Goal: Task Accomplishment & Management: Use online tool/utility

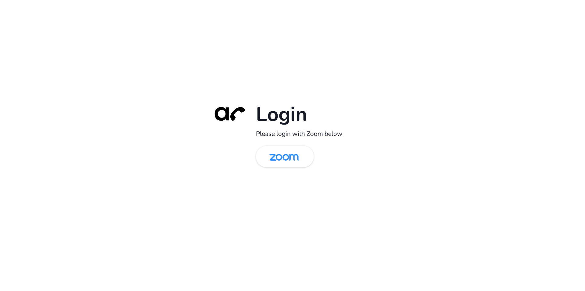
drag, startPoint x: 147, startPoint y: 179, endPoint x: 150, endPoint y: 178, distance: 3.8
click at [147, 179] on div "Login Please login with Zoom below" at bounding box center [292, 145] width 585 height 291
click at [297, 158] on img at bounding box center [284, 157] width 42 height 20
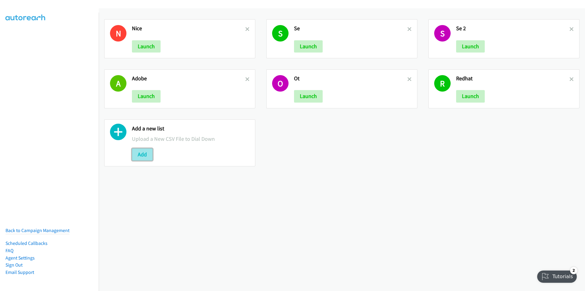
click at [145, 155] on button "Add" at bounding box center [142, 154] width 21 height 12
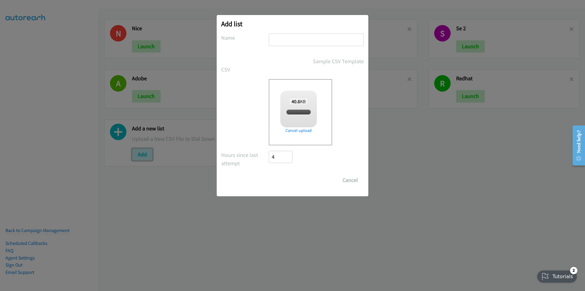
checkbox input "true"
click at [295, 38] on input "text" at bounding box center [316, 40] width 95 height 13
type input "adobe"
click at [285, 183] on input "Save List" at bounding box center [285, 180] width 32 height 12
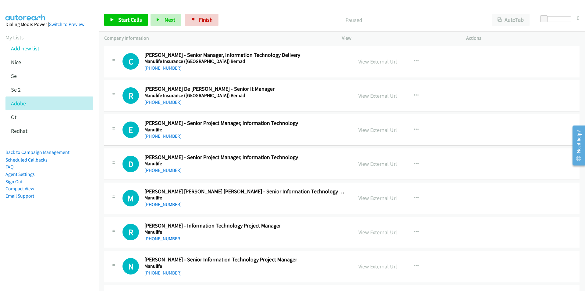
click at [370, 62] on link "View External Url" at bounding box center [378, 61] width 39 height 7
click at [133, 20] on span "Start Calls" at bounding box center [130, 19] width 24 height 7
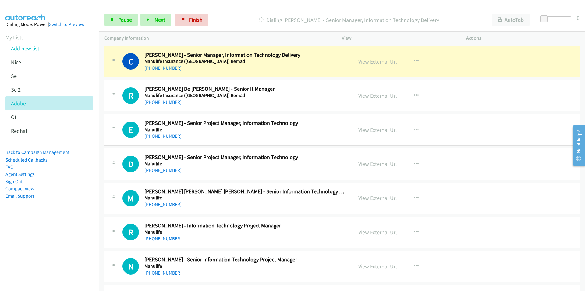
click at [42, 251] on nav "Dialing Mode: Power | Switch to Preview My Lists Add new list Nice Se Se 2 Adob…" at bounding box center [49, 158] width 99 height 291
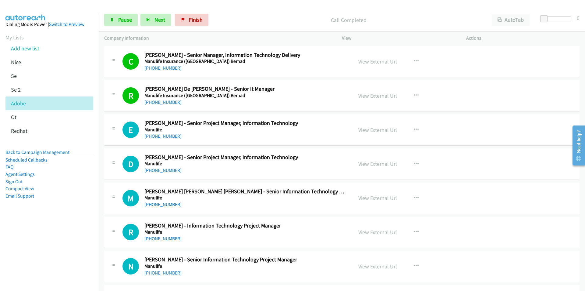
drag, startPoint x: 79, startPoint y: 215, endPoint x: 89, endPoint y: 208, distance: 11.6
click at [79, 215] on aside "Dialing Mode: Power | Switch to Preview My Lists Add new list Nice Se Se 2 Adob…" at bounding box center [49, 120] width 99 height 214
click at [373, 130] on link "View External Url" at bounding box center [378, 129] width 39 height 7
click at [155, 17] on span "Next" at bounding box center [160, 19] width 11 height 7
click at [78, 244] on nav "Dialing Mode: Power | Switch to Preview My Lists Add new list Nice Se Se 2 Adob…" at bounding box center [49, 158] width 99 height 291
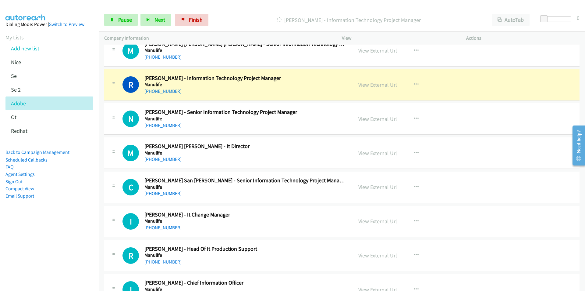
scroll to position [152, 0]
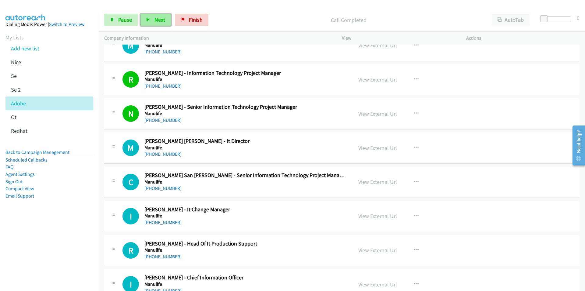
click at [156, 20] on span "Next" at bounding box center [160, 19] width 11 height 7
click at [155, 16] on span "Next" at bounding box center [160, 19] width 11 height 7
click at [156, 23] on span "Next" at bounding box center [160, 19] width 11 height 7
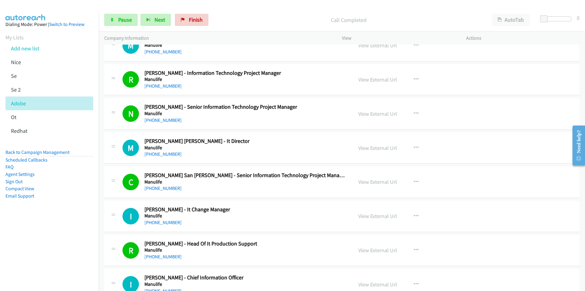
drag, startPoint x: 65, startPoint y: 267, endPoint x: 216, endPoint y: 242, distance: 152.7
click at [66, 267] on nav "Dialing Mode: Power | Switch to Preview My Lists Add new list Nice Se Se 2 Adob…" at bounding box center [49, 158] width 99 height 291
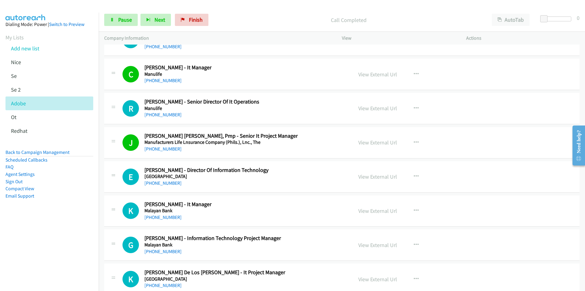
scroll to position [427, 0]
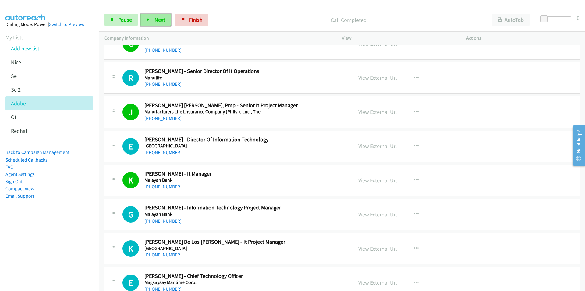
click at [152, 23] on button "Next" at bounding box center [156, 20] width 30 height 12
click at [153, 22] on button "Next" at bounding box center [156, 20] width 30 height 12
click at [158, 20] on span "Next" at bounding box center [160, 19] width 11 height 7
click at [66, 214] on aside "Dialing Mode: Power | Switch to Preview My Lists Add new list Nice Se Se 2 Adob…" at bounding box center [49, 120] width 99 height 214
click at [159, 22] on span "Next" at bounding box center [160, 19] width 11 height 7
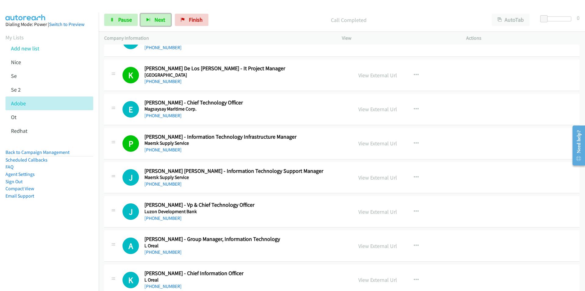
scroll to position [610, 0]
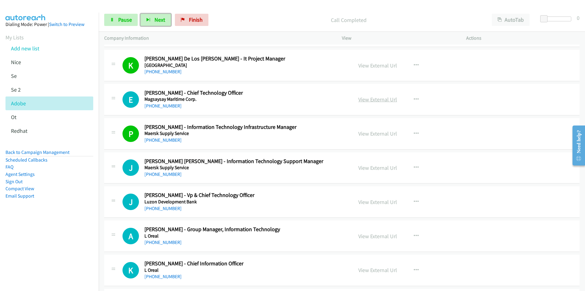
click at [384, 99] on link "View External Url" at bounding box center [378, 99] width 39 height 7
click at [157, 25] on button "Next" at bounding box center [156, 20] width 30 height 12
click at [117, 20] on link "Pause" at bounding box center [121, 20] width 34 height 12
click at [118, 22] on span "Start Calls" at bounding box center [130, 19] width 24 height 7
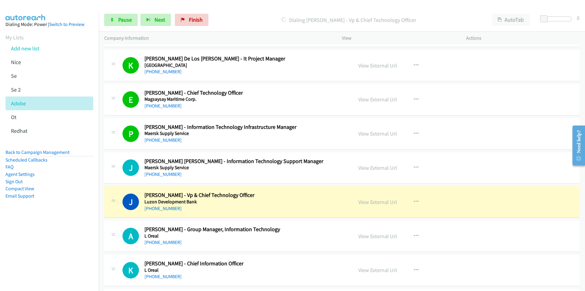
click at [46, 219] on aside "Dialing Mode: Power | Switch to Preview My Lists Add new list Nice Se Se 2 Adob…" at bounding box center [49, 120] width 99 height 214
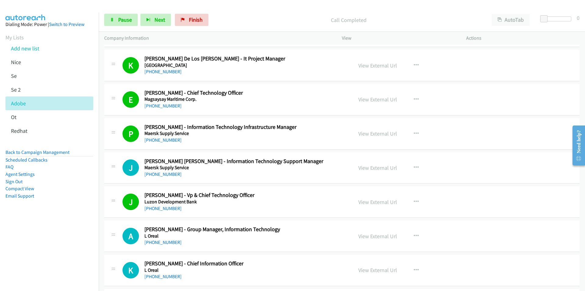
drag, startPoint x: 52, startPoint y: 253, endPoint x: 58, endPoint y: 242, distance: 12.3
click at [52, 253] on nav "Dialing Mode: Power | Switch to Preview My Lists Add new list Nice Se Se 2 Adob…" at bounding box center [49, 158] width 99 height 291
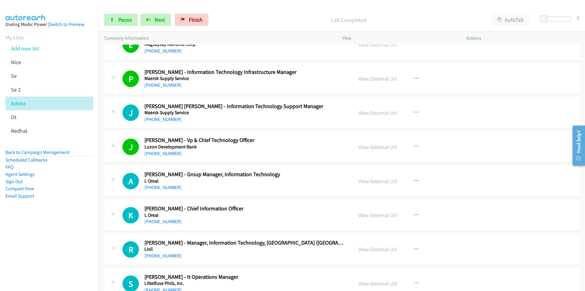
scroll to position [671, 0]
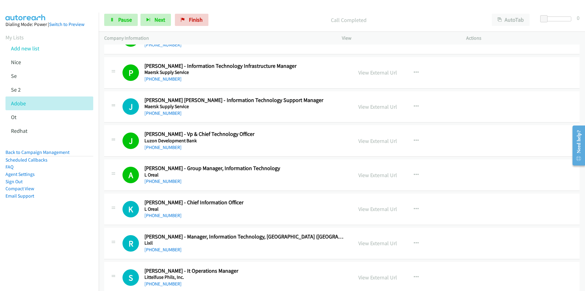
drag, startPoint x: 78, startPoint y: 259, endPoint x: 84, endPoint y: 258, distance: 5.8
click at [78, 259] on nav "Dialing Mode: Power | Switch to Preview My Lists Add new list Nice Se Se 2 Adob…" at bounding box center [49, 158] width 99 height 291
click at [152, 18] on button "Next" at bounding box center [156, 20] width 30 height 12
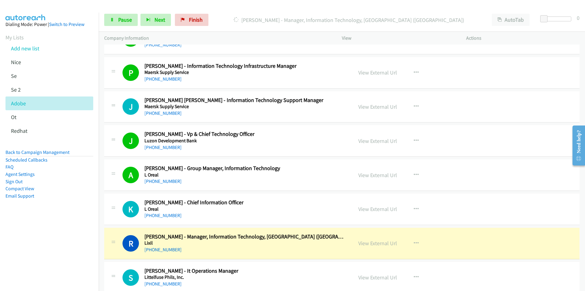
click at [56, 239] on nav "Dialing Mode: Power | Switch to Preview My Lists Add new list Nice Se Se 2 Adob…" at bounding box center [49, 158] width 99 height 291
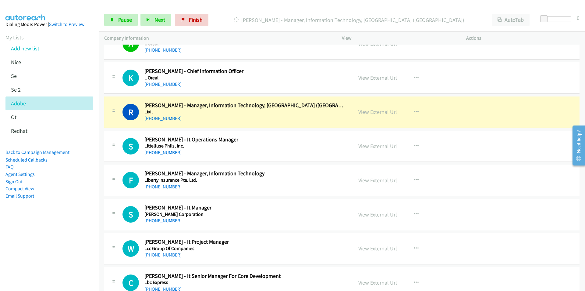
scroll to position [823, 0]
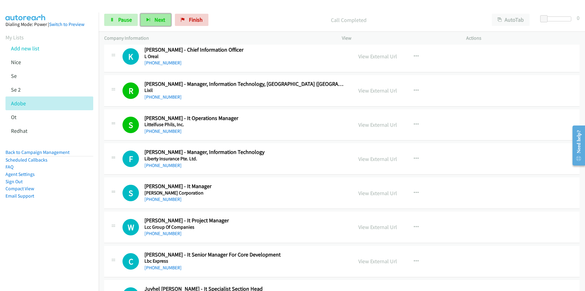
click at [156, 18] on span "Next" at bounding box center [160, 19] width 11 height 7
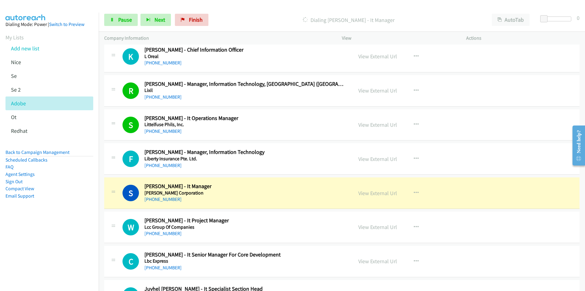
click at [51, 234] on nav "Dialing Mode: Power | Switch to Preview My Lists Add new list Nice Se Se 2 Adob…" at bounding box center [49, 158] width 99 height 291
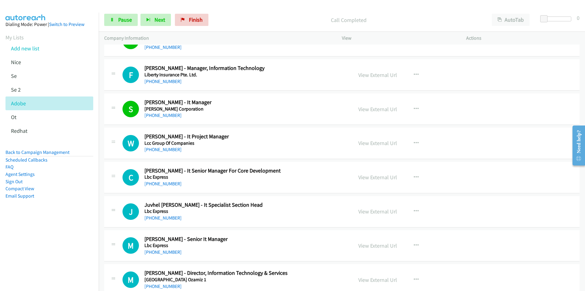
scroll to position [915, 0]
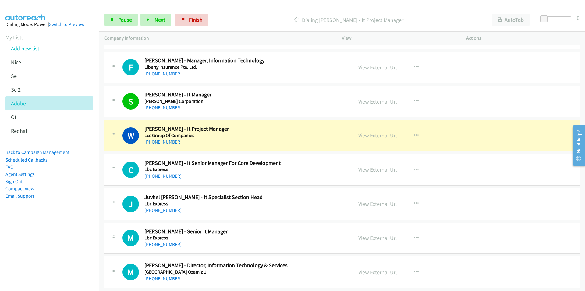
click at [69, 224] on aside "Dialing Mode: Power | Switch to Preview My Lists Add new list Nice Se Se 2 Adob…" at bounding box center [49, 120] width 99 height 214
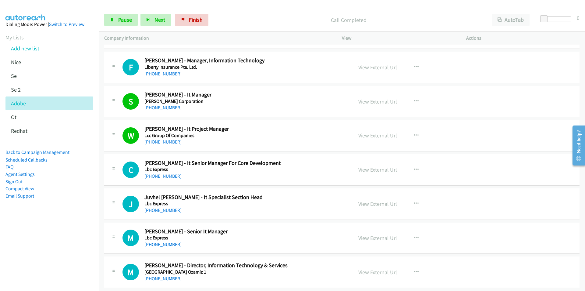
click at [45, 244] on nav "Dialing Mode: Power | Switch to Preview My Lists Add new list Nice Se Se 2 Adob…" at bounding box center [49, 158] width 99 height 291
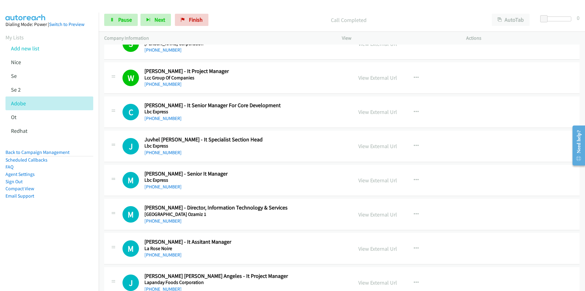
scroll to position [976, 0]
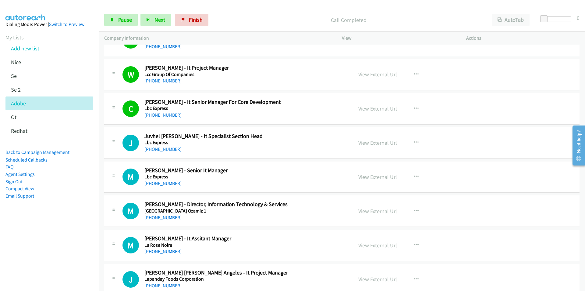
click at [84, 229] on nav "Dialing Mode: Power | Switch to Preview My Lists Add new list Nice Se Se 2 Adob…" at bounding box center [49, 158] width 99 height 291
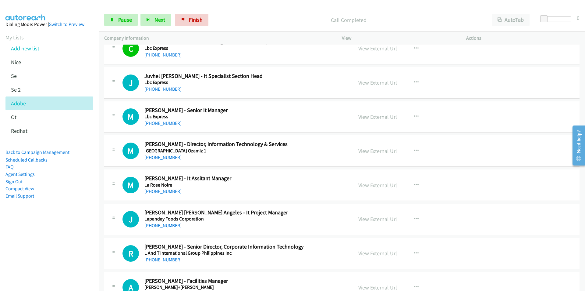
scroll to position [1037, 0]
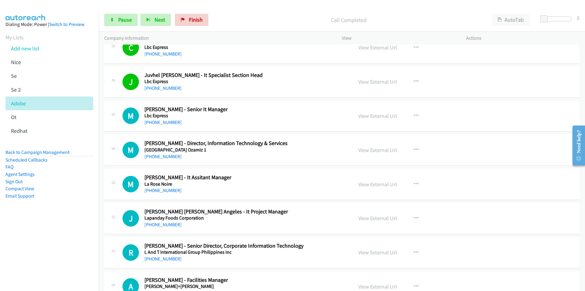
click at [76, 232] on nav "Dialing Mode: Power | Switch to Preview My Lists Add new list Nice Se Se 2 Adob…" at bounding box center [49, 158] width 99 height 291
click at [155, 19] on span "Next" at bounding box center [160, 19] width 11 height 7
click at [153, 25] on button "Next" at bounding box center [156, 20] width 30 height 12
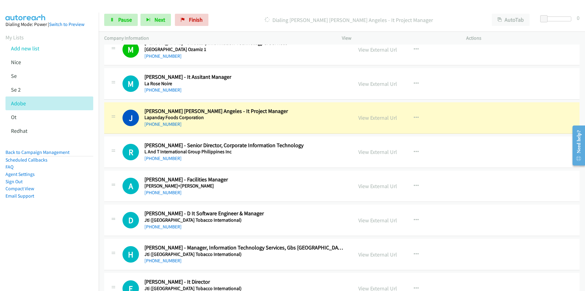
scroll to position [1159, 0]
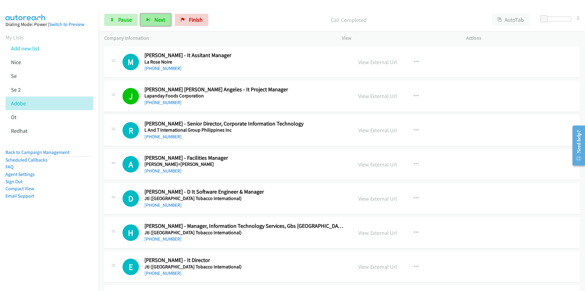
click at [151, 20] on button "Next" at bounding box center [156, 20] width 30 height 12
click at [377, 130] on link "View External Url" at bounding box center [378, 130] width 39 height 7
drag, startPoint x: 59, startPoint y: 243, endPoint x: 67, endPoint y: 239, distance: 8.3
click at [59, 243] on nav "Dialing Mode: Power | Switch to Preview My Lists Add new list Nice Se Se 2 Adob…" at bounding box center [49, 158] width 99 height 291
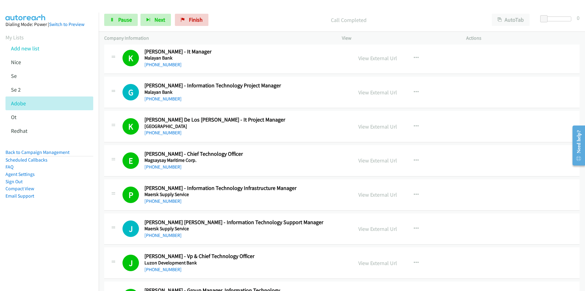
scroll to position [427, 0]
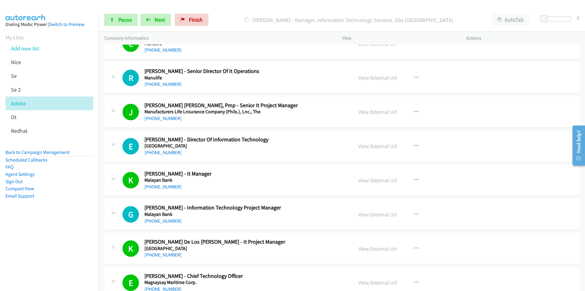
click at [81, 233] on nav "Dialing Mode: Power | Switch to Preview My Lists Add new list Nice Se Se 2 Adob…" at bounding box center [49, 158] width 99 height 291
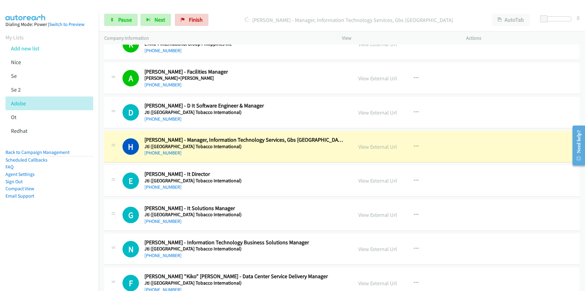
scroll to position [1281, 0]
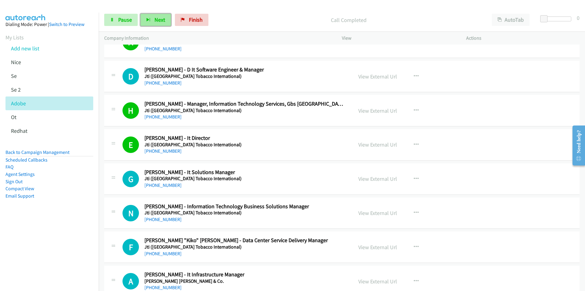
click at [155, 17] on span "Next" at bounding box center [160, 19] width 11 height 7
click at [119, 23] on span "Pause" at bounding box center [125, 19] width 14 height 7
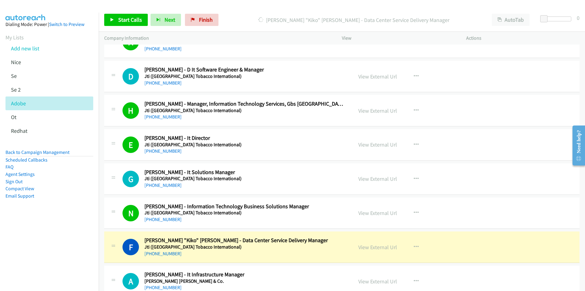
click at [68, 251] on nav "Dialing Mode: Power | Switch to Preview My Lists Add new list Nice Se Se 2 Adob…" at bounding box center [49, 158] width 99 height 291
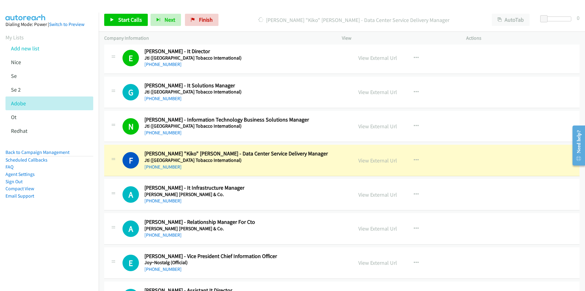
scroll to position [1372, 0]
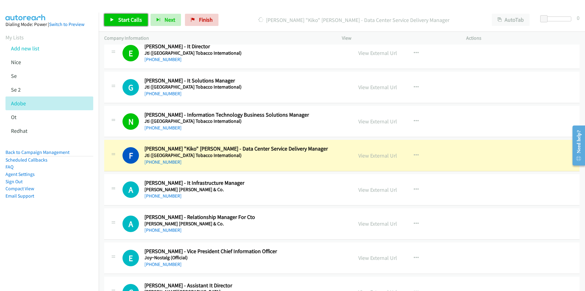
click at [125, 23] on span "Start Calls" at bounding box center [130, 19] width 24 height 7
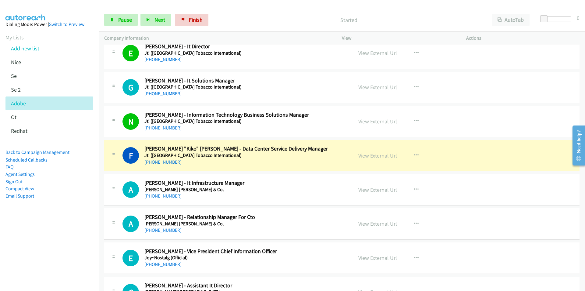
click at [80, 252] on nav "Dialing Mode: Power | Switch to Preview My Lists Add new list Nice Se Se 2 Adob…" at bounding box center [49, 158] width 99 height 291
click at [76, 216] on aside "Dialing Mode: Power | Switch to Preview My Lists Add new list Nice Se Se 2 Adob…" at bounding box center [49, 120] width 99 height 214
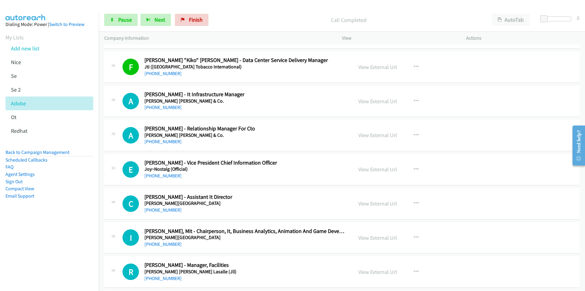
scroll to position [1463, 0]
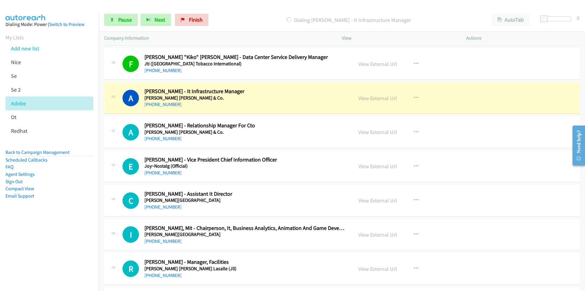
click at [80, 256] on nav "Dialing Mode: Power | Switch to Preview My Lists Add new list Nice Se Se 2 Adob…" at bounding box center [49, 158] width 99 height 291
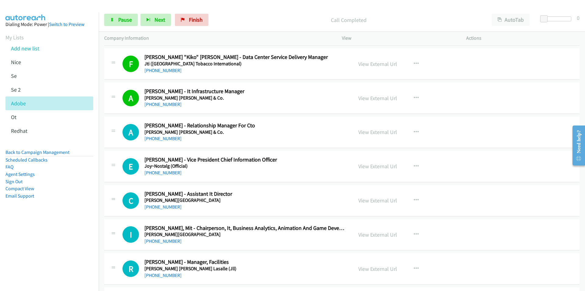
click at [62, 254] on nav "Dialing Mode: Power | Switch to Preview My Lists Add new list Nice Se Se 2 Adob…" at bounding box center [49, 158] width 99 height 291
click at [151, 18] on button "Next" at bounding box center [156, 20] width 30 height 12
click at [150, 23] on button "Next" at bounding box center [156, 20] width 30 height 12
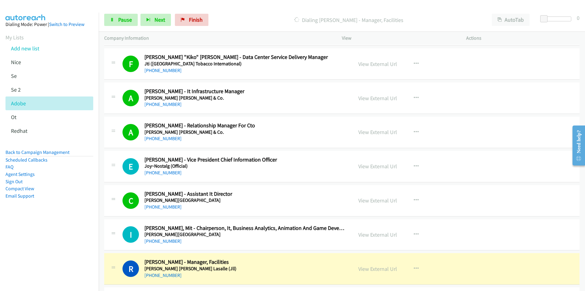
click at [90, 251] on nav "Dialing Mode: Power | Switch to Preview My Lists Add new list Nice Se Se 2 Adob…" at bounding box center [49, 158] width 99 height 291
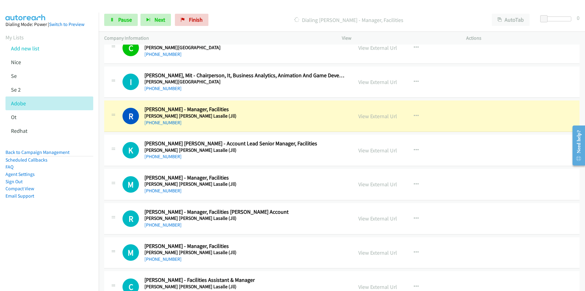
scroll to position [1646, 0]
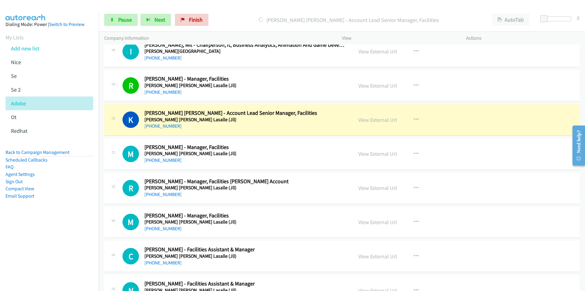
drag, startPoint x: 59, startPoint y: 205, endPoint x: 64, endPoint y: 204, distance: 5.8
click at [59, 205] on aside "Dialing Mode: Power | Switch to Preview My Lists Add new list Nice Se Se 2 Adob…" at bounding box center [49, 120] width 99 height 214
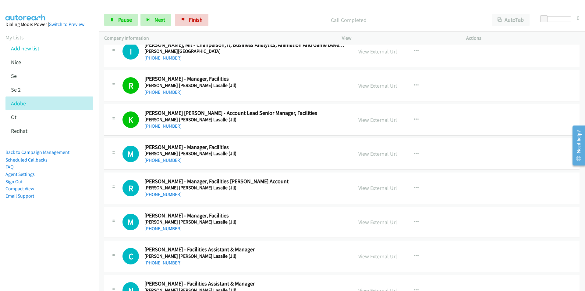
click at [386, 155] on link "View External Url" at bounding box center [378, 153] width 39 height 7
click at [373, 190] on link "View External Url" at bounding box center [378, 187] width 39 height 7
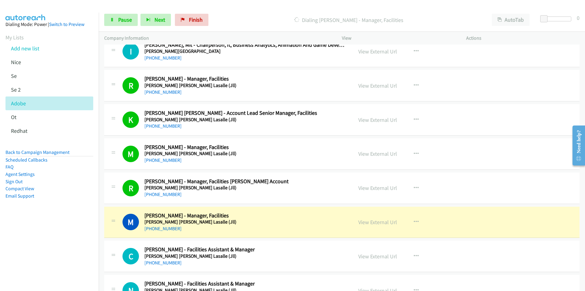
click at [65, 257] on nav "Dialing Mode: Power | Switch to Preview My Lists Add new list Nice Se Se 2 Adob…" at bounding box center [49, 158] width 99 height 291
click at [367, 220] on link "View External Url" at bounding box center [378, 221] width 39 height 7
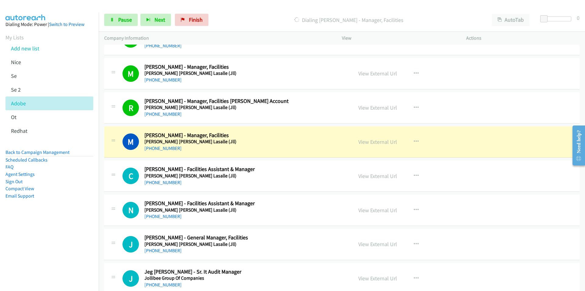
scroll to position [1768, 0]
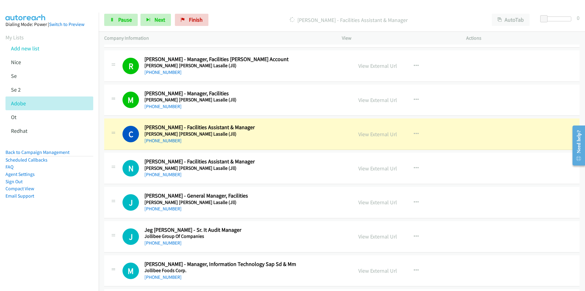
drag, startPoint x: 48, startPoint y: 258, endPoint x: 53, endPoint y: 253, distance: 7.6
click at [48, 258] on nav "Dialing Mode: Power | Switch to Preview My Lists Add new list Nice Se Se 2 Adob…" at bounding box center [49, 158] width 99 height 291
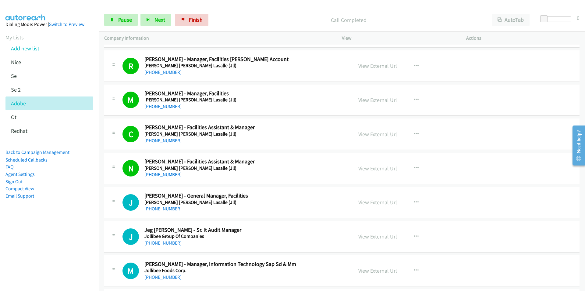
drag, startPoint x: 52, startPoint y: 234, endPoint x: 68, endPoint y: 231, distance: 16.1
click at [52, 234] on nav "Dialing Mode: Power | Switch to Preview My Lists Add new list Nice Se Se 2 Adob…" at bounding box center [49, 158] width 99 height 291
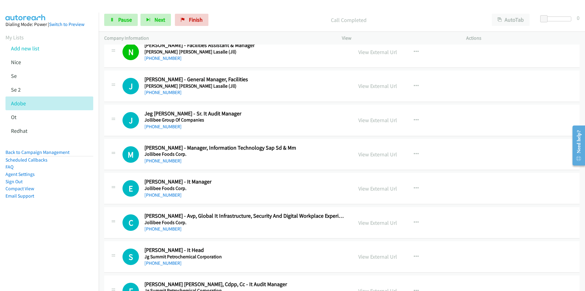
scroll to position [1890, 0]
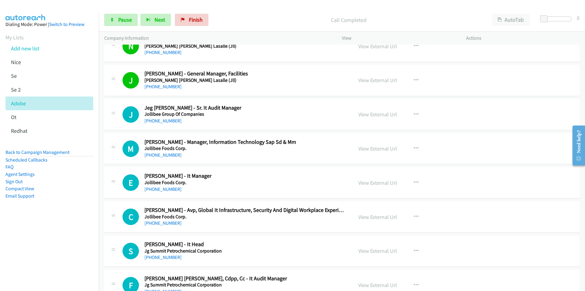
click at [78, 210] on aside "Dialing Mode: Power | Switch to Preview My Lists Add new list Nice Se Se 2 Adob…" at bounding box center [49, 120] width 99 height 214
click at [152, 19] on button "Next" at bounding box center [156, 20] width 30 height 12
click at [55, 235] on nav "Dialing Mode: Power | Switch to Preview My Lists Add new list Nice Se Se 2 Adob…" at bounding box center [49, 158] width 99 height 291
click at [116, 22] on link "Pause" at bounding box center [121, 20] width 34 height 12
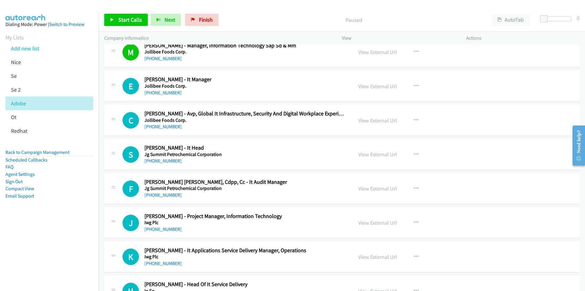
scroll to position [2012, 0]
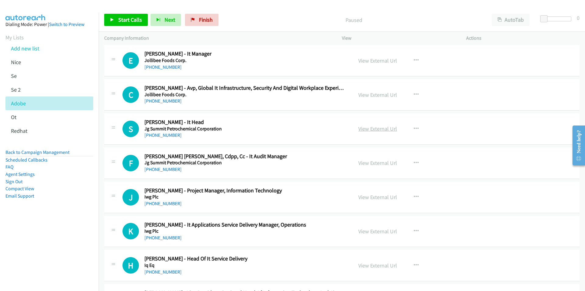
click at [386, 127] on link "View External Url" at bounding box center [378, 128] width 39 height 7
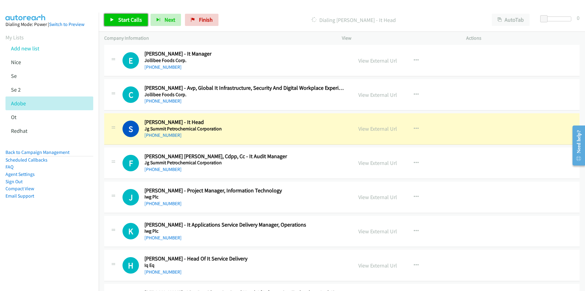
click at [132, 20] on span "Start Calls" at bounding box center [130, 19] width 24 height 7
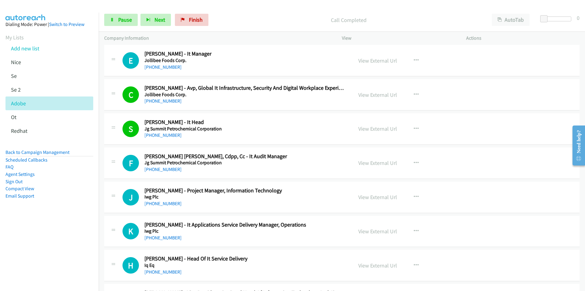
click at [58, 244] on nav "Dialing Mode: Power | Switch to Preview My Lists Add new list Nice Se Se 2 Adob…" at bounding box center [49, 158] width 99 height 291
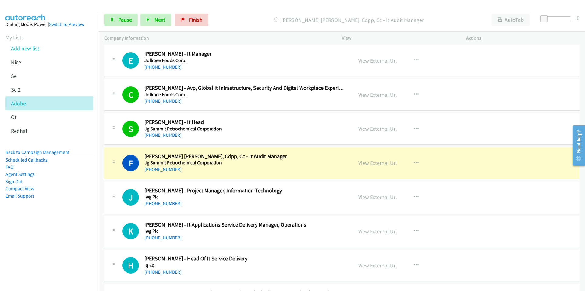
click at [22, 270] on nav "Dialing Mode: Power | Switch to Preview My Lists Add new list Nice Se Se 2 Adob…" at bounding box center [49, 158] width 99 height 291
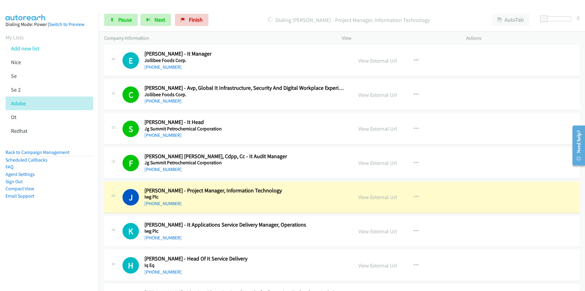
drag, startPoint x: 67, startPoint y: 238, endPoint x: 137, endPoint y: 221, distance: 71.4
click at [70, 236] on nav "Dialing Mode: Power | Switch to Preview My Lists Add new list Nice Se Se 2 Adob…" at bounding box center [49, 158] width 99 height 291
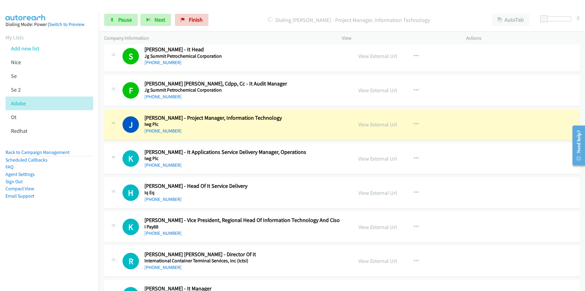
scroll to position [2104, 0]
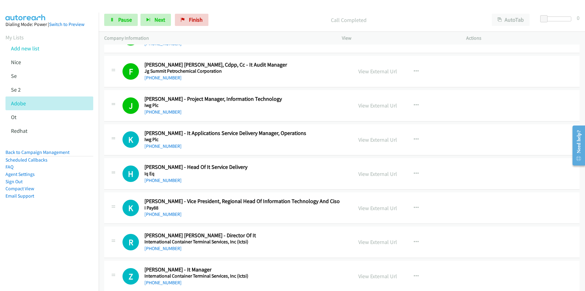
drag, startPoint x: 61, startPoint y: 239, endPoint x: 153, endPoint y: 208, distance: 97.0
click at [61, 239] on nav "Dialing Mode: Power | Switch to Preview My Lists Add new list Nice Se Se 2 Adob…" at bounding box center [49, 158] width 99 height 291
click at [40, 219] on aside "Dialing Mode: Power | Switch to Preview My Lists Add new list Nice Se Se 2 Adob…" at bounding box center [49, 120] width 99 height 214
click at [152, 16] on button "Next" at bounding box center [156, 20] width 30 height 12
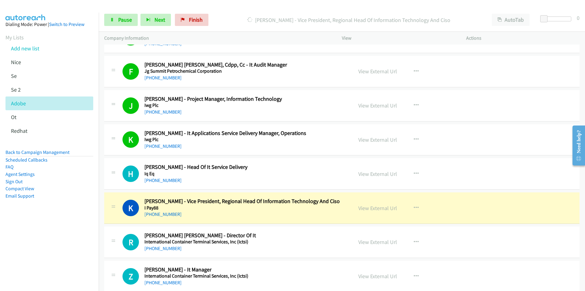
click at [70, 239] on nav "Dialing Mode: Power | Switch to Preview My Lists Add new list Nice Se Se 2 Adob…" at bounding box center [49, 158] width 99 height 291
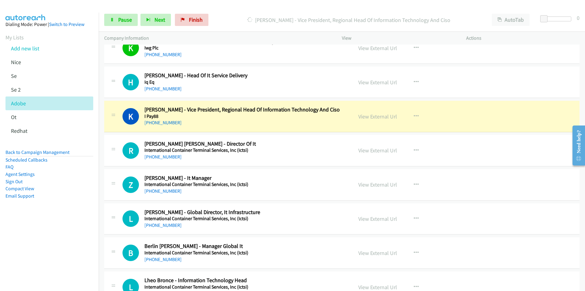
scroll to position [2226, 0]
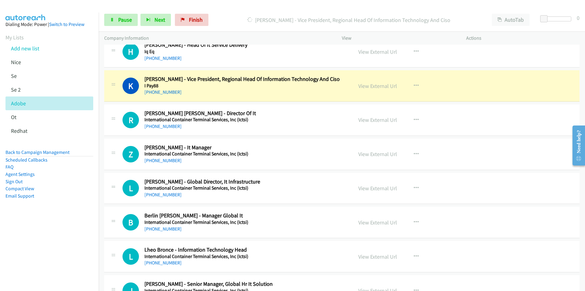
click at [57, 261] on nav "Dialing Mode: Power | Switch to Preview My Lists Add new list Nice Se Se 2 Adob…" at bounding box center [49, 158] width 99 height 291
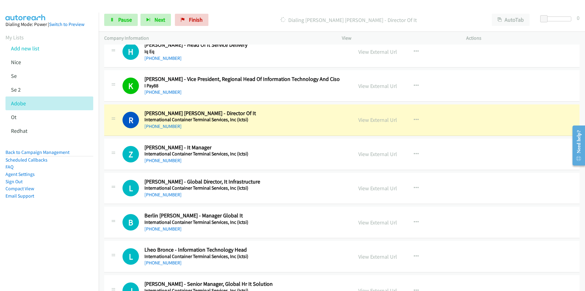
click at [77, 248] on nav "Dialing Mode: Power | Switch to Preview My Lists Add new list Nice Se Se 2 Adob…" at bounding box center [49, 158] width 99 height 291
click at [74, 230] on nav "Dialing Mode: Power | Switch to Preview My Lists Add new list Nice Se Se 2 Adob…" at bounding box center [49, 158] width 99 height 291
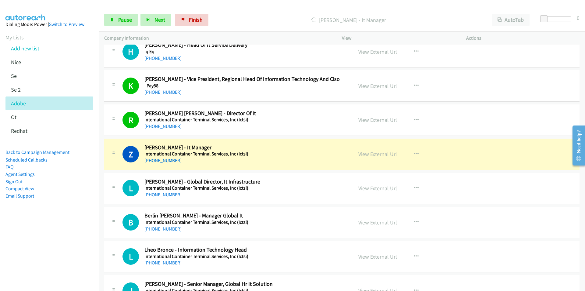
click at [67, 230] on nav "Dialing Mode: Power | Switch to Preview My Lists Add new list Nice Se Se 2 Adob…" at bounding box center [49, 158] width 99 height 291
click at [379, 152] on link "View External Url" at bounding box center [378, 153] width 39 height 7
click at [120, 23] on span "Pause" at bounding box center [125, 19] width 14 height 7
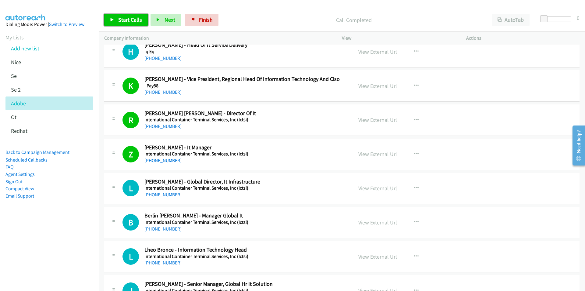
click at [123, 17] on span "Start Calls" at bounding box center [130, 19] width 24 height 7
drag, startPoint x: 50, startPoint y: 251, endPoint x: 64, endPoint y: 244, distance: 15.4
click at [50, 251] on nav "Dialing Mode: Power | Switch to Preview My Lists Add new list Nice Se Se 2 Adob…" at bounding box center [49, 158] width 99 height 291
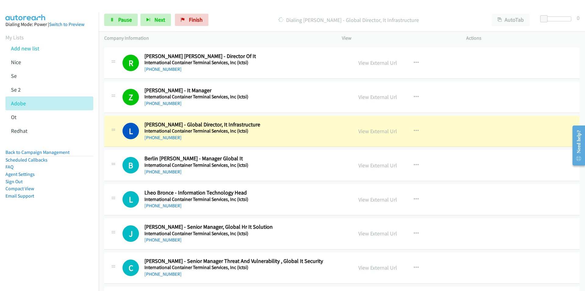
scroll to position [2287, 0]
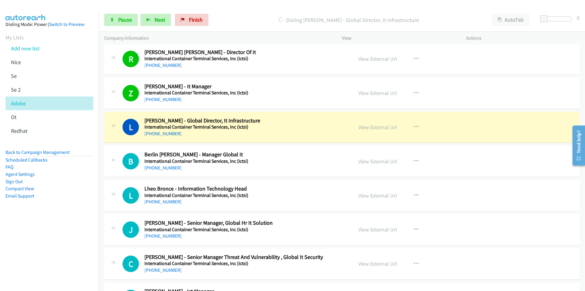
drag, startPoint x: 89, startPoint y: 225, endPoint x: 124, endPoint y: 217, distance: 36.5
click at [90, 225] on aside "Dialing Mode: Power | Switch to Preview My Lists Add new list Nice Se Se 2 Adob…" at bounding box center [49, 120] width 99 height 214
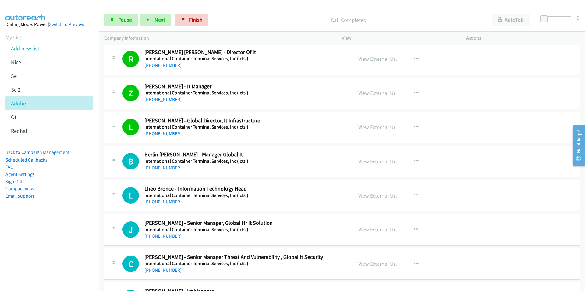
click at [86, 230] on nav "Dialing Mode: Power | Switch to Preview My Lists Add new list Nice Se Se 2 Adob…" at bounding box center [49, 158] width 99 height 291
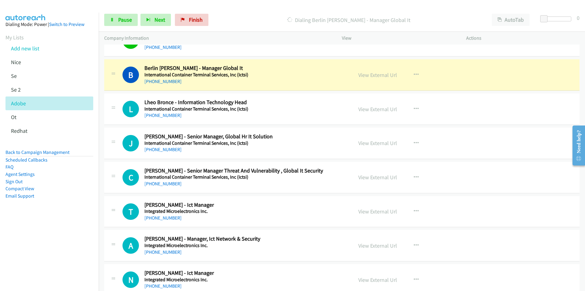
scroll to position [2378, 0]
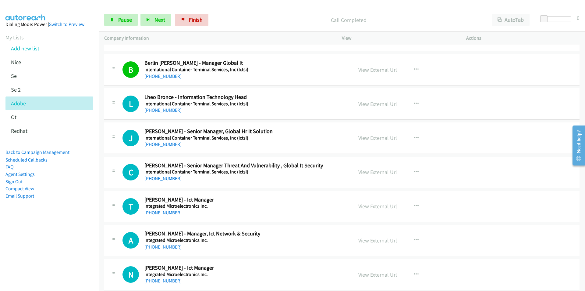
click at [62, 245] on nav "Dialing Mode: Power | Switch to Preview My Lists Add new list Nice Se Se 2 Adob…" at bounding box center [49, 158] width 99 height 291
click at [162, 23] on span "Next" at bounding box center [160, 19] width 11 height 7
drag, startPoint x: 52, startPoint y: 220, endPoint x: 124, endPoint y: 212, distance: 73.0
click at [52, 220] on aside "Dialing Mode: Power | Switch to Preview My Lists Add new list Nice Se Se 2 Adob…" at bounding box center [49, 120] width 99 height 214
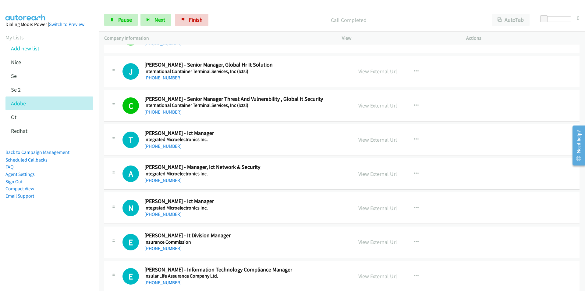
scroll to position [2470, 0]
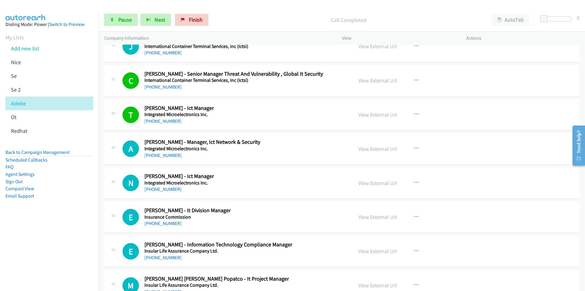
click at [44, 243] on nav "Dialing Mode: Power | Switch to Preview My Lists Add new list Nice Se Se 2 Adob…" at bounding box center [49, 158] width 99 height 291
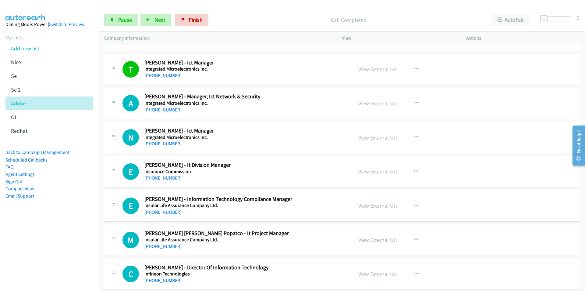
scroll to position [2531, 0]
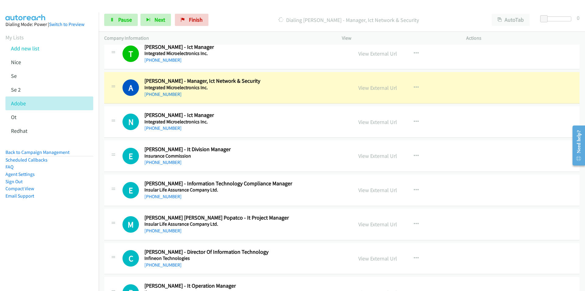
click at [42, 245] on nav "Dialing Mode: Power | Switch to Preview My Lists Add new list Nice Se Se 2 Adob…" at bounding box center [49, 158] width 99 height 291
drag, startPoint x: 38, startPoint y: 257, endPoint x: 104, endPoint y: 220, distance: 75.3
click at [38, 257] on nav "Dialing Mode: Power | Switch to Preview My Lists Add new list Nice Se Se 2 Adob…" at bounding box center [49, 158] width 99 height 291
click at [377, 87] on link "View External Url" at bounding box center [378, 87] width 39 height 7
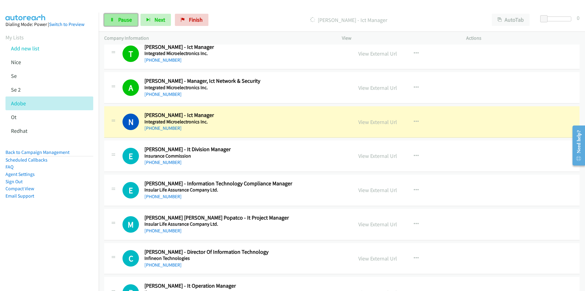
click at [120, 20] on span "Pause" at bounding box center [125, 19] width 14 height 7
drag, startPoint x: 48, startPoint y: 252, endPoint x: 52, endPoint y: 249, distance: 4.7
click at [48, 252] on nav "Dialing Mode: Power | Switch to Preview My Lists Add new list Nice Se Se 2 Adob…" at bounding box center [49, 158] width 99 height 291
click at [68, 231] on nav "Dialing Mode: Power | Switch to Preview My Lists Add new list Nice Se Se 2 Adob…" at bounding box center [49, 158] width 99 height 291
click at [374, 119] on link "View External Url" at bounding box center [378, 121] width 39 height 7
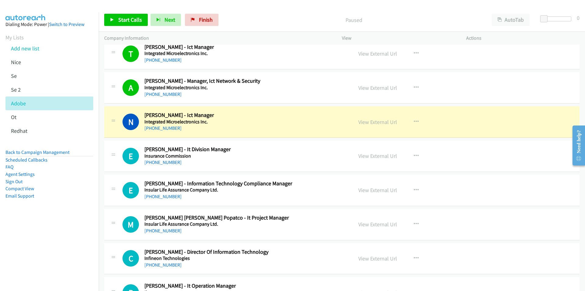
drag, startPoint x: 65, startPoint y: 266, endPoint x: 80, endPoint y: 260, distance: 16.0
click at [65, 266] on nav "Dialing Mode: Power | Switch to Preview My Lists Add new list Nice Se Se 2 Adob…" at bounding box center [49, 158] width 99 height 291
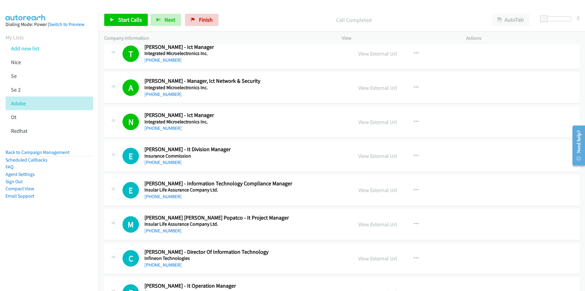
click at [275, 7] on div at bounding box center [290, 11] width 580 height 23
click at [200, 19] on span "Finish" at bounding box center [206, 19] width 14 height 7
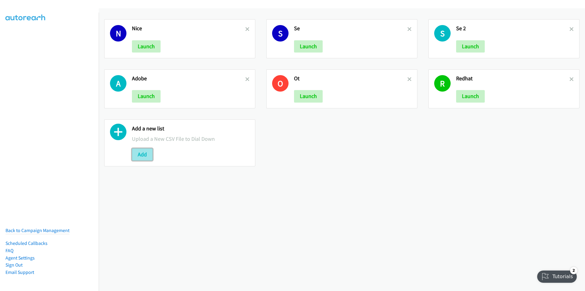
click at [140, 152] on button "Add" at bounding box center [142, 154] width 21 height 12
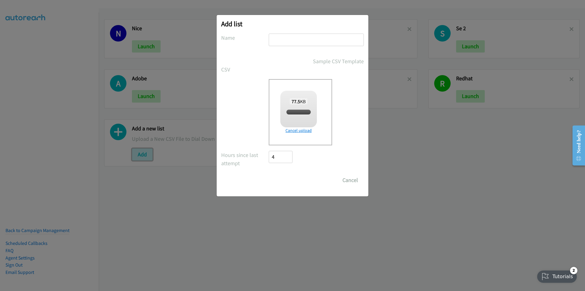
checkbox input "true"
click at [282, 182] on input "Save List" at bounding box center [285, 180] width 32 height 12
click at [299, 18] on div "Add list No phone fields were returned for that Report or List View Please uplo…" at bounding box center [293, 105] width 152 height 181
drag, startPoint x: 287, startPoint y: 179, endPoint x: 281, endPoint y: 115, distance: 64.3
click at [230, 194] on div "Add list No phone fields were returned for that Report or List View Please uplo…" at bounding box center [293, 105] width 152 height 181
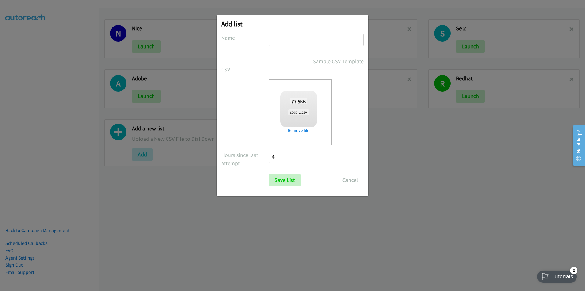
click at [285, 42] on input "text" at bounding box center [316, 40] width 95 height 13
type input "sss"
click at [285, 177] on input "Save List" at bounding box center [285, 180] width 32 height 12
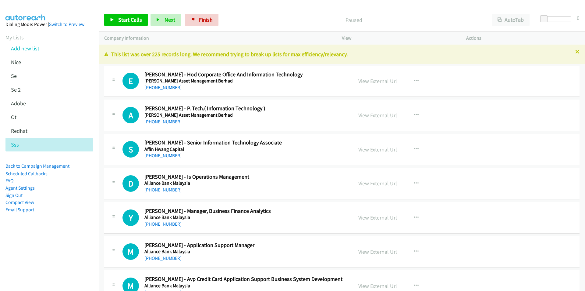
click at [380, 80] on link "View External Url" at bounding box center [378, 80] width 39 height 7
click at [120, 20] on span "Start Calls" at bounding box center [130, 19] width 24 height 7
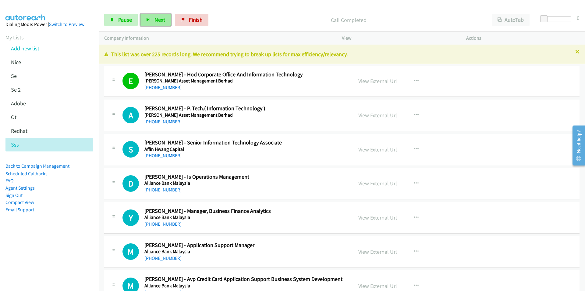
click at [149, 21] on icon "button" at bounding box center [148, 20] width 4 height 4
click at [161, 21] on span "Next" at bounding box center [160, 19] width 11 height 7
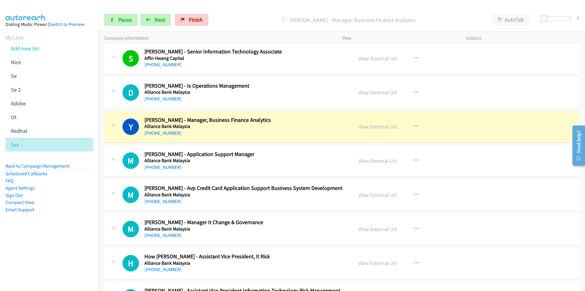
scroll to position [91, 0]
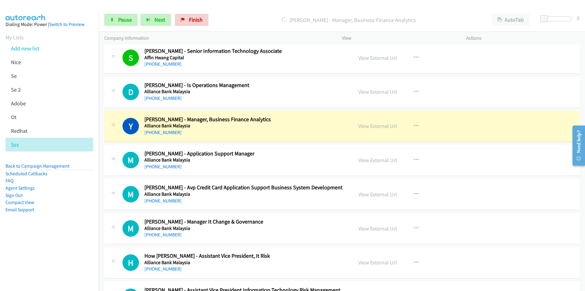
click at [42, 259] on nav "Dialing Mode: Power | Switch to Preview My Lists Add new list [GEOGRAPHIC_DATA]…" at bounding box center [49, 158] width 99 height 291
click at [375, 125] on link "View External Url" at bounding box center [378, 125] width 39 height 7
click at [114, 22] on link "Pause" at bounding box center [121, 20] width 34 height 12
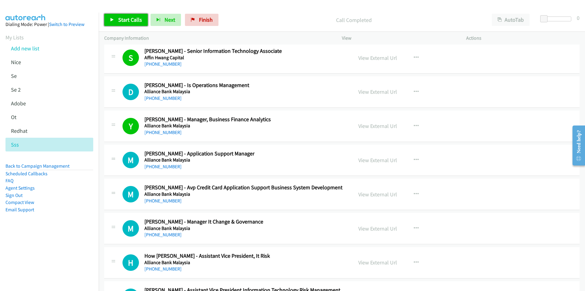
click at [128, 22] on span "Start Calls" at bounding box center [130, 19] width 24 height 7
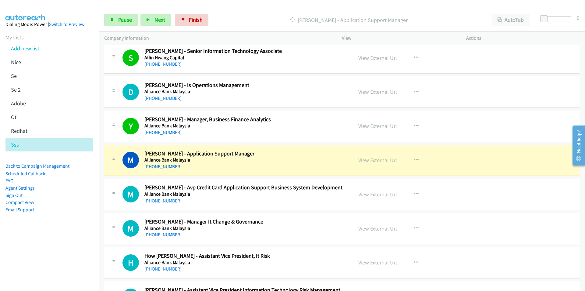
click at [73, 253] on nav "Dialing Mode: Power | Switch to Preview My Lists Add new list [GEOGRAPHIC_DATA]…" at bounding box center [49, 158] width 99 height 291
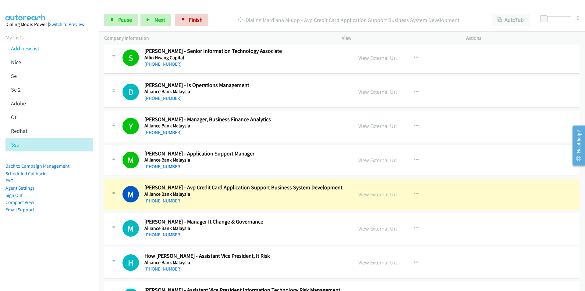
drag, startPoint x: 70, startPoint y: 246, endPoint x: 120, endPoint y: 234, distance: 50.8
click at [70, 246] on nav "Dialing Mode: Power | Switch to Preview My Lists Add new list [GEOGRAPHIC_DATA]…" at bounding box center [49, 158] width 99 height 291
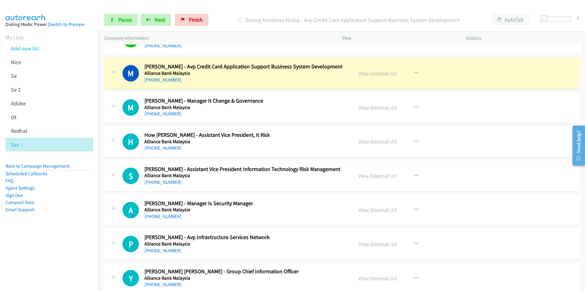
scroll to position [213, 0]
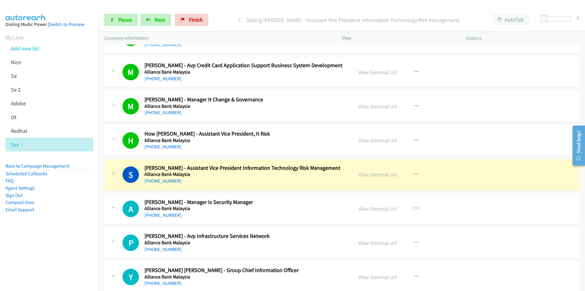
drag, startPoint x: 27, startPoint y: 244, endPoint x: 33, endPoint y: 240, distance: 7.0
click at [27, 243] on nav "Dialing Mode: Power | Switch to Preview My Lists Add new list [GEOGRAPHIC_DATA]…" at bounding box center [49, 158] width 99 height 291
drag, startPoint x: 43, startPoint y: 262, endPoint x: 52, endPoint y: 259, distance: 9.2
click at [43, 262] on nav "Dialing Mode: Power | Switch to Preview My Lists Add new list [GEOGRAPHIC_DATA]…" at bounding box center [49, 158] width 99 height 291
click at [55, 278] on nav "Dialing Mode: Power | Switch to Preview My Lists Add new list [GEOGRAPHIC_DATA]…" at bounding box center [49, 158] width 99 height 291
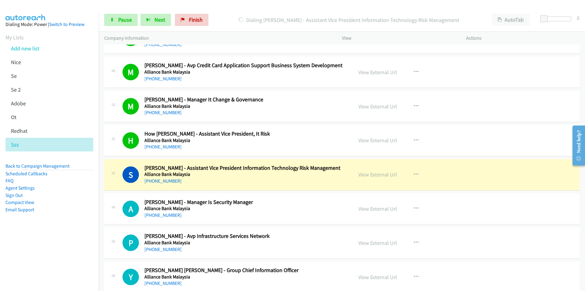
drag, startPoint x: 63, startPoint y: 235, endPoint x: 95, endPoint y: 224, distance: 33.8
click at [63, 235] on aside "Dialing Mode: Power | Switch to Preview My Lists Add new list [GEOGRAPHIC_DATA]…" at bounding box center [49, 127] width 99 height 228
click at [382, 176] on link "View External Url" at bounding box center [378, 174] width 39 height 7
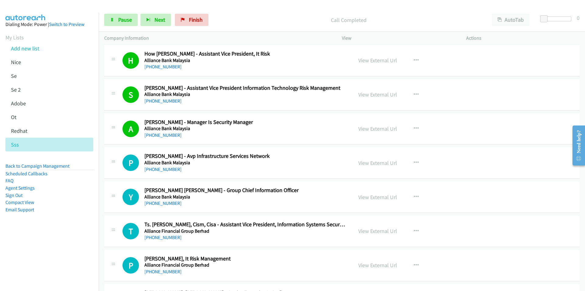
scroll to position [305, 0]
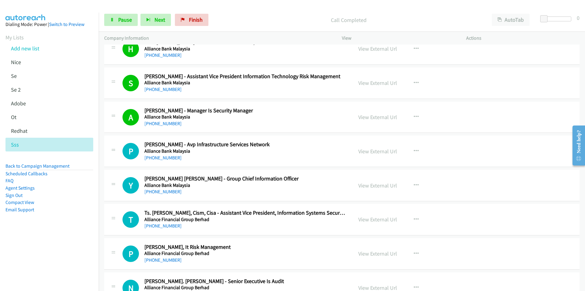
click at [73, 228] on aside "Dialing Mode: Power | Switch to Preview My Lists Add new list [GEOGRAPHIC_DATA]…" at bounding box center [49, 127] width 99 height 228
click at [81, 234] on aside "Dialing Mode: Power | Switch to Preview My Lists Add new list [GEOGRAPHIC_DATA]…" at bounding box center [49, 127] width 99 height 228
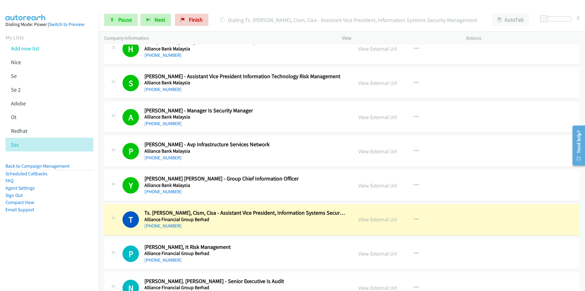
drag, startPoint x: 49, startPoint y: 259, endPoint x: 212, endPoint y: 215, distance: 169.1
click at [49, 258] on nav "Dialing Mode: Power | Switch to Preview My Lists Add new list [GEOGRAPHIC_DATA]…" at bounding box center [49, 158] width 99 height 291
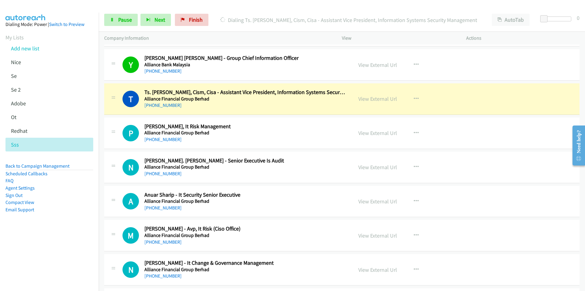
scroll to position [427, 0]
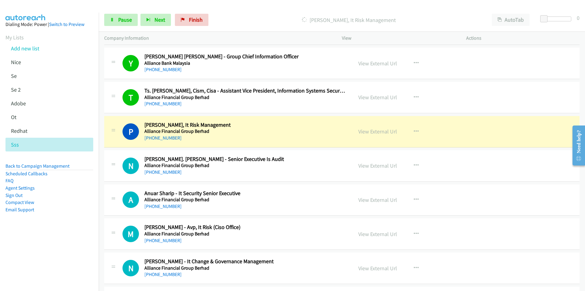
drag, startPoint x: 77, startPoint y: 229, endPoint x: 126, endPoint y: 211, distance: 52.5
click at [77, 229] on aside "Dialing Mode: Power | Switch to Preview My Lists Add new list [GEOGRAPHIC_DATA]…" at bounding box center [49, 127] width 99 height 228
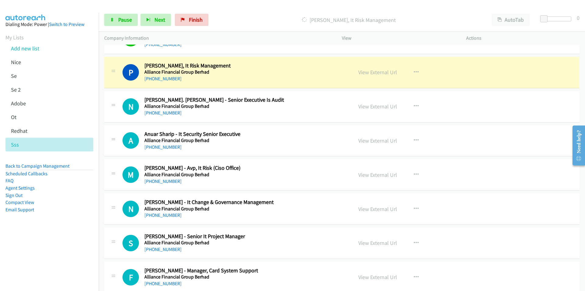
scroll to position [488, 0]
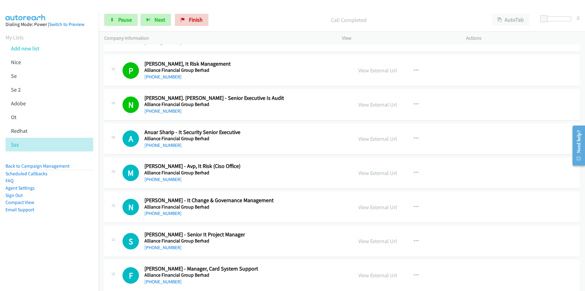
drag, startPoint x: 77, startPoint y: 216, endPoint x: 157, endPoint y: 187, distance: 86.0
click at [79, 215] on aside "Dialing Mode: Power | Switch to Preview My Lists Add new list [GEOGRAPHIC_DATA]…" at bounding box center [49, 127] width 99 height 228
click at [383, 137] on link "View External Url" at bounding box center [378, 138] width 39 height 7
drag, startPoint x: 94, startPoint y: 240, endPoint x: 140, endPoint y: 225, distance: 48.4
click at [94, 240] on aside "Dialing Mode: Power | Switch to Preview My Lists Add new list [GEOGRAPHIC_DATA]…" at bounding box center [49, 127] width 99 height 228
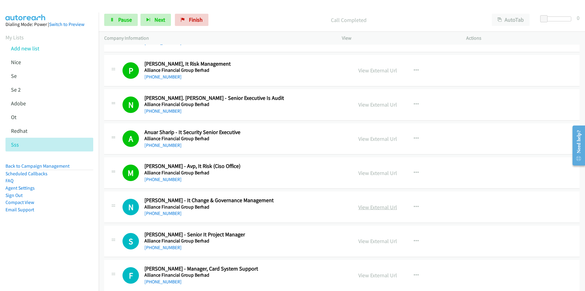
click at [374, 206] on link "View External Url" at bounding box center [378, 206] width 39 height 7
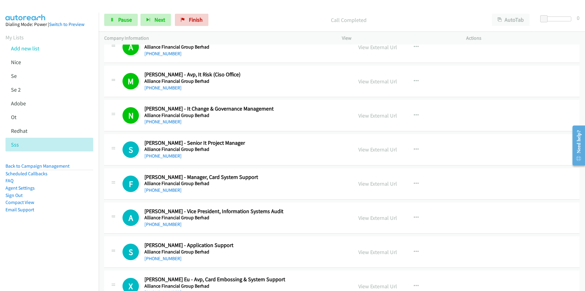
scroll to position [610, 0]
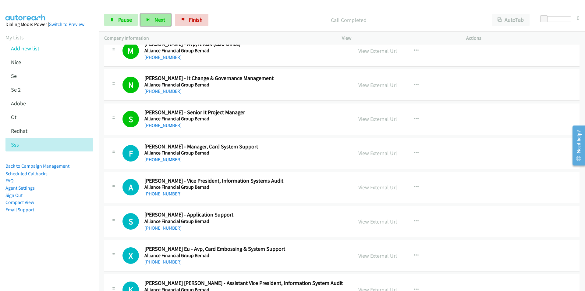
click at [165, 21] on button "Next" at bounding box center [156, 20] width 30 height 12
click at [56, 244] on nav "Dialing Mode: Power | Switch to Preview My Lists Add new list [GEOGRAPHIC_DATA]…" at bounding box center [49, 158] width 99 height 291
click at [369, 219] on link "View External Url" at bounding box center [378, 221] width 39 height 7
click at [73, 255] on nav "Dialing Mode: Power | Switch to Preview My Lists Add new list [GEOGRAPHIC_DATA]…" at bounding box center [49, 158] width 99 height 291
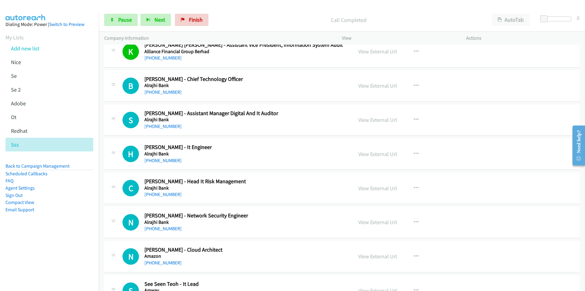
scroll to position [854, 0]
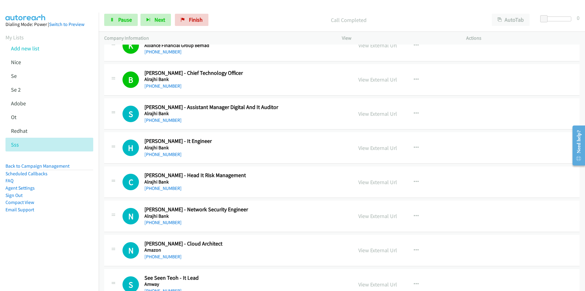
click at [73, 233] on aside "Dialing Mode: Power | Switch to Preview My Lists Add new list [GEOGRAPHIC_DATA]…" at bounding box center [49, 127] width 99 height 228
click at [110, 18] on icon at bounding box center [112, 20] width 4 height 4
click at [389, 112] on link "View External Url" at bounding box center [378, 113] width 39 height 7
click at [122, 19] on span "Start Calls" at bounding box center [130, 19] width 24 height 7
drag, startPoint x: 63, startPoint y: 238, endPoint x: 74, endPoint y: 232, distance: 12.3
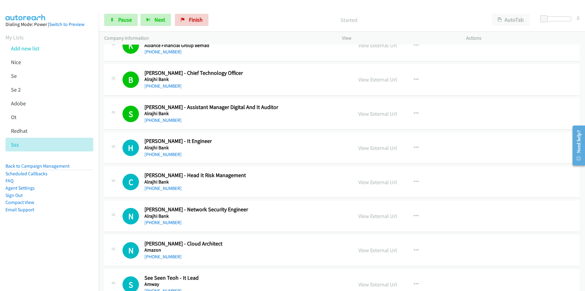
click at [63, 238] on aside "Dialing Mode: Power | Switch to Preview My Lists Add new list [GEOGRAPHIC_DATA]…" at bounding box center [49, 127] width 99 height 228
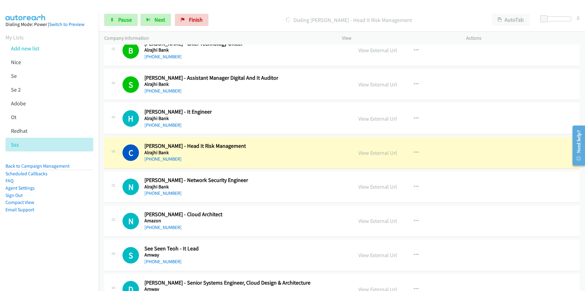
scroll to position [884, 0]
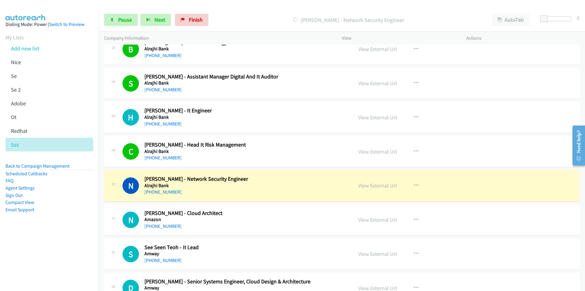
drag, startPoint x: 70, startPoint y: 231, endPoint x: 295, endPoint y: 174, distance: 231.5
click at [71, 230] on aside "Dialing Mode: Power | Switch to Preview My Lists Add new list [GEOGRAPHIC_DATA]…" at bounding box center [49, 127] width 99 height 228
click at [384, 185] on link "View External Url" at bounding box center [378, 185] width 39 height 7
click at [122, 20] on span "Pause" at bounding box center [125, 19] width 14 height 7
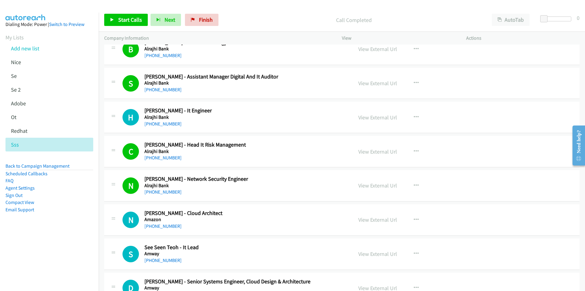
click at [70, 252] on nav "Dialing Mode: Power | Switch to Preview My Lists Add new list [GEOGRAPHIC_DATA]…" at bounding box center [49, 158] width 99 height 291
click at [373, 151] on link "View External Url" at bounding box center [378, 151] width 39 height 7
click at [48, 241] on nav "Dialing Mode: Power | Switch to Preview My Lists Add new list [GEOGRAPHIC_DATA]…" at bounding box center [49, 158] width 99 height 291
click at [393, 184] on link "View External Url" at bounding box center [378, 185] width 39 height 7
click at [128, 18] on span "Start Calls" at bounding box center [130, 19] width 24 height 7
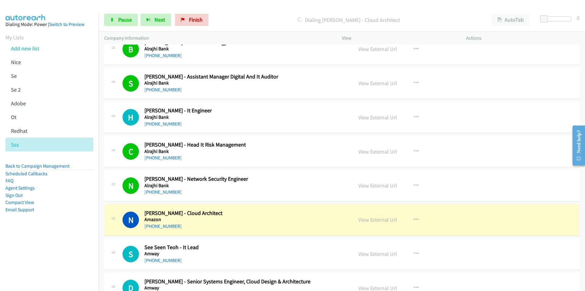
click at [47, 263] on nav "Dialing Mode: Power | Switch to Preview My Lists Add new list [GEOGRAPHIC_DATA]…" at bounding box center [49, 158] width 99 height 291
drag, startPoint x: 387, startPoint y: 220, endPoint x: 260, endPoint y: 290, distance: 145.5
click at [384, 218] on link "View External Url" at bounding box center [378, 219] width 39 height 7
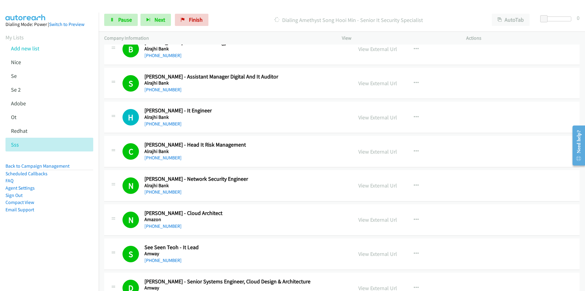
drag, startPoint x: 51, startPoint y: 236, endPoint x: 58, endPoint y: 232, distance: 8.2
click at [51, 236] on aside "Dialing Mode: Power | Switch to Preview My Lists Add new list [GEOGRAPHIC_DATA]…" at bounding box center [49, 127] width 99 height 228
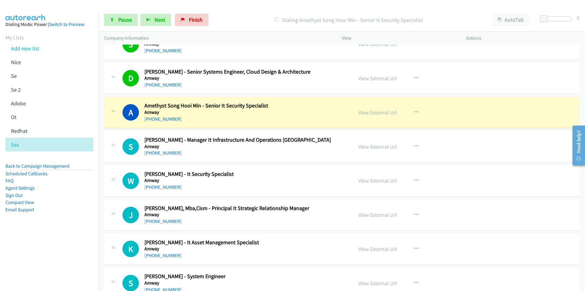
scroll to position [1128, 0]
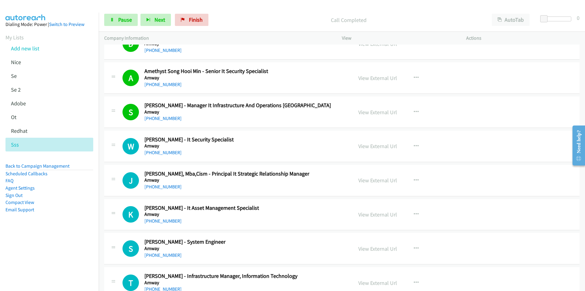
click at [53, 259] on nav "Dialing Mode: Power | Switch to Preview My Lists Add new list [GEOGRAPHIC_DATA]…" at bounding box center [49, 158] width 99 height 291
click at [154, 23] on button "Next" at bounding box center [156, 20] width 30 height 12
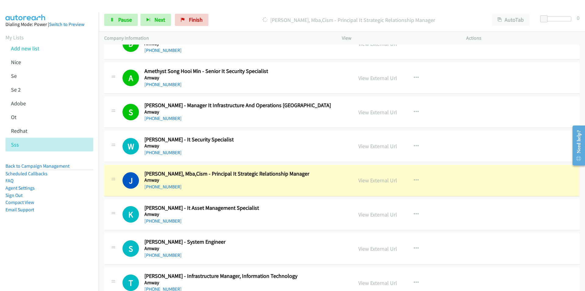
click at [53, 255] on nav "Dialing Mode: Power | Switch to Preview My Lists Add new list [GEOGRAPHIC_DATA]…" at bounding box center [49, 158] width 99 height 291
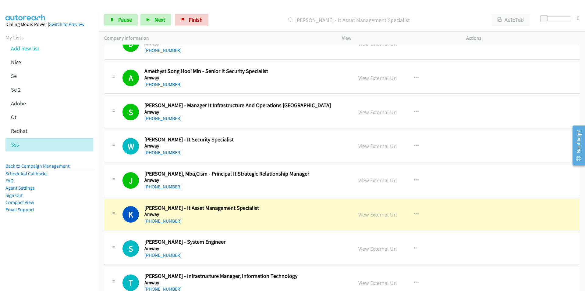
click at [67, 244] on nav "Dialing Mode: Power | Switch to Preview My Lists Add new list [GEOGRAPHIC_DATA]…" at bounding box center [49, 158] width 99 height 291
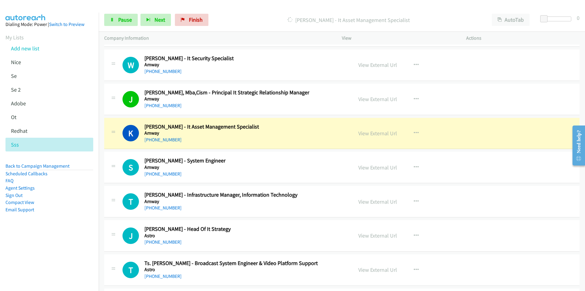
scroll to position [1250, 0]
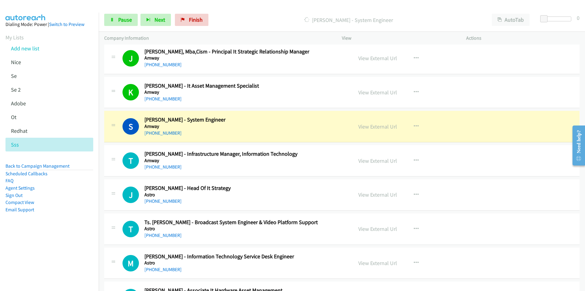
drag, startPoint x: 71, startPoint y: 221, endPoint x: 110, endPoint y: 195, distance: 46.5
click at [72, 220] on aside "Dialing Mode: Power | Switch to Preview My Lists Add new list [GEOGRAPHIC_DATA]…" at bounding box center [49, 127] width 99 height 228
click at [377, 126] on link "View External Url" at bounding box center [378, 126] width 39 height 7
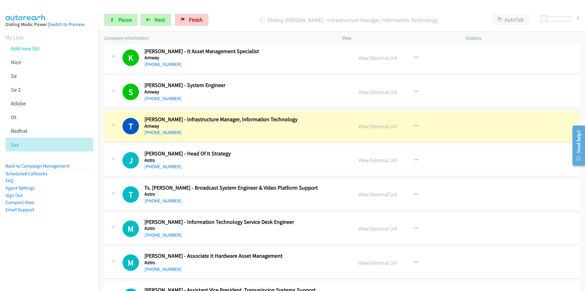
scroll to position [1341, 0]
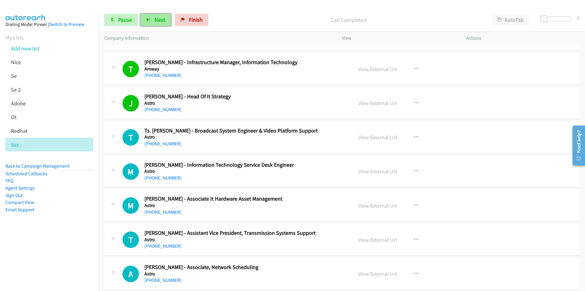
click at [160, 21] on span "Next" at bounding box center [160, 19] width 11 height 7
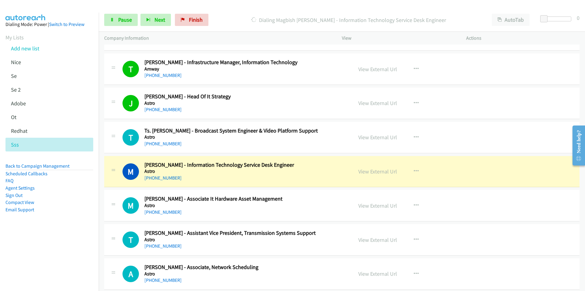
click at [85, 242] on nav "Dialing Mode: Power | Switch to Preview My Lists Add new list [GEOGRAPHIC_DATA]…" at bounding box center [49, 158] width 99 height 291
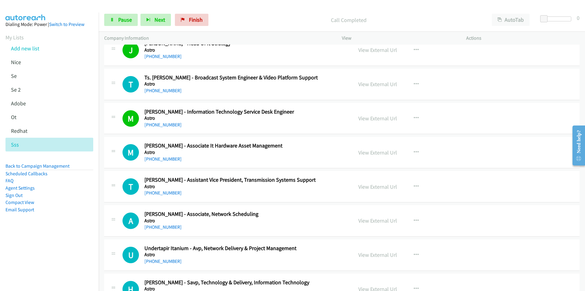
scroll to position [1402, 0]
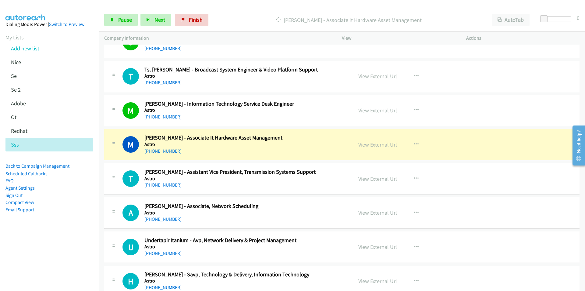
click at [61, 235] on aside "Dialing Mode: Power | Switch to Preview My Lists Add new list [GEOGRAPHIC_DATA]…" at bounding box center [49, 127] width 99 height 228
click at [370, 143] on link "View External Url" at bounding box center [378, 144] width 39 height 7
click at [113, 23] on link "Pause" at bounding box center [121, 20] width 34 height 12
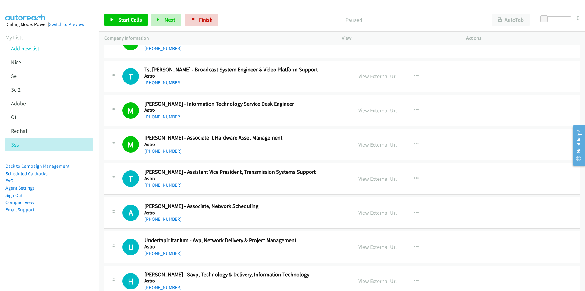
drag, startPoint x: 56, startPoint y: 238, endPoint x: 166, endPoint y: 142, distance: 145.8
click at [58, 238] on aside "Dialing Mode: Power | Switch to Preview My Lists Add new list [GEOGRAPHIC_DATA]…" at bounding box center [49, 127] width 99 height 228
click at [122, 17] on span "Start Calls" at bounding box center [130, 19] width 24 height 7
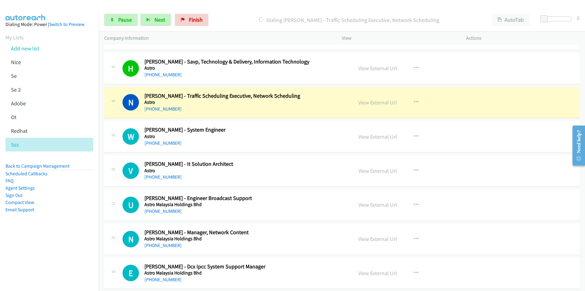
scroll to position [1616, 0]
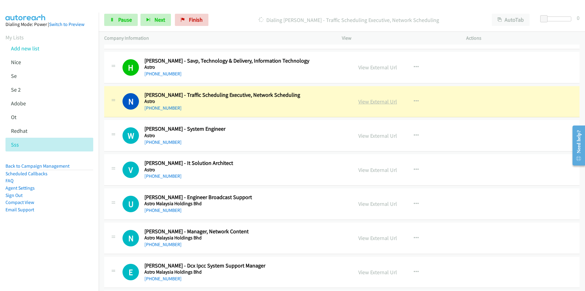
click at [381, 100] on link "View External Url" at bounding box center [378, 101] width 39 height 7
click at [118, 18] on span "Pause" at bounding box center [125, 19] width 14 height 7
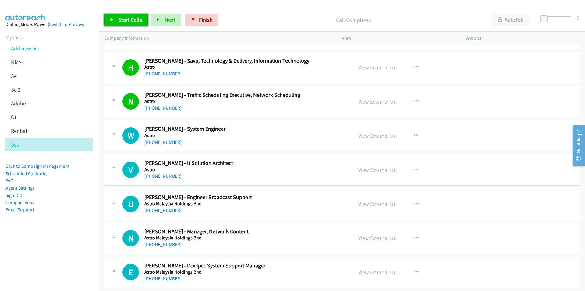
click at [125, 20] on span "Start Calls" at bounding box center [130, 19] width 24 height 7
click at [153, 18] on button "Next" at bounding box center [156, 20] width 30 height 12
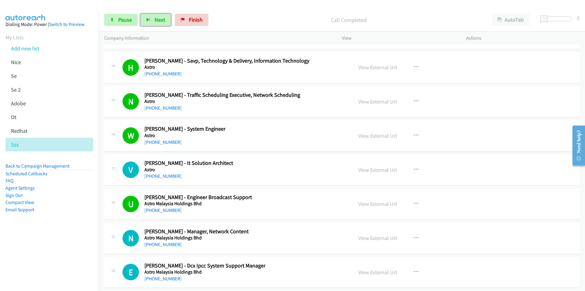
click at [510, 264] on div "E Callback Scheduled [PERSON_NAME] - Dcx Ipcc System Support Manager Astro Mala…" at bounding box center [342, 271] width 476 height 31
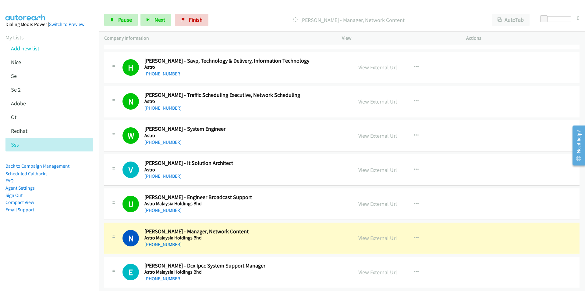
drag, startPoint x: 76, startPoint y: 251, endPoint x: 143, endPoint y: 237, distance: 69.2
click at [76, 251] on nav "Dialing Mode: Power | Switch to Preview My Lists Add new list [GEOGRAPHIC_DATA]…" at bounding box center [49, 158] width 99 height 291
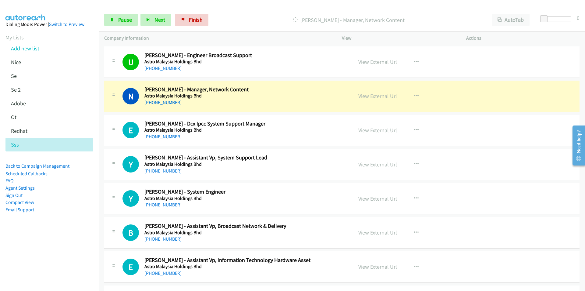
scroll to position [1768, 0]
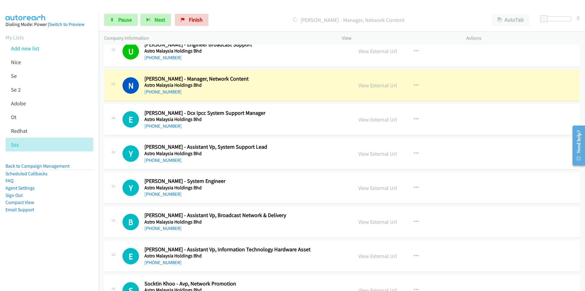
click at [24, 269] on nav "Dialing Mode: Power | Switch to Preview My Lists Add new list [GEOGRAPHIC_DATA]…" at bounding box center [49, 158] width 99 height 291
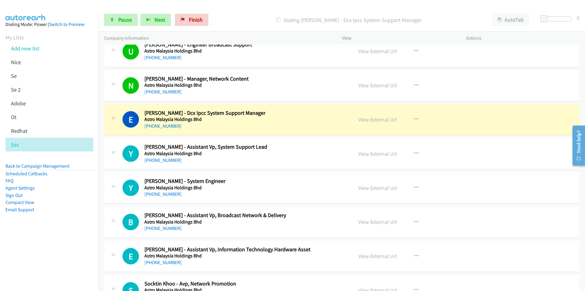
drag, startPoint x: 47, startPoint y: 255, endPoint x: 171, endPoint y: 208, distance: 132.8
click at [47, 255] on nav "Dialing Mode: Power | Switch to Preview My Lists Add new list [GEOGRAPHIC_DATA]…" at bounding box center [49, 158] width 99 height 291
click at [375, 122] on link "View External Url" at bounding box center [378, 119] width 39 height 7
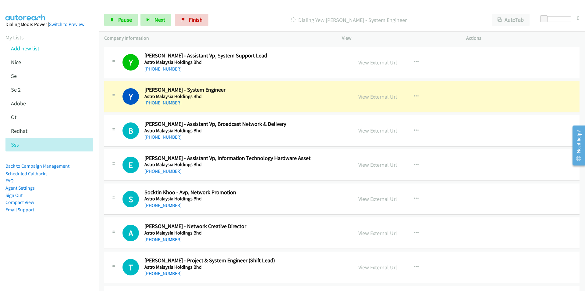
scroll to position [1860, 0]
drag, startPoint x: 74, startPoint y: 247, endPoint x: 135, endPoint y: 224, distance: 64.6
click at [74, 247] on nav "Dialing Mode: Power | Switch to Preview My Lists Add new list [GEOGRAPHIC_DATA]…" at bounding box center [49, 158] width 99 height 291
click at [73, 257] on nav "Dialing Mode: Power | Switch to Preview My Lists Add new list [GEOGRAPHIC_DATA]…" at bounding box center [49, 158] width 99 height 291
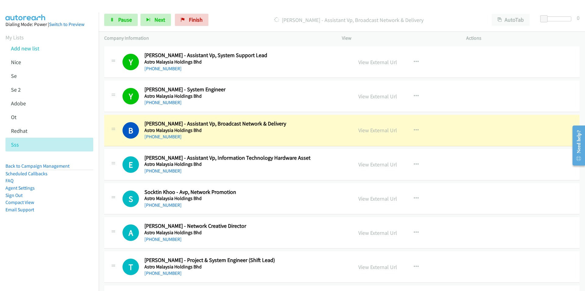
drag, startPoint x: 58, startPoint y: 241, endPoint x: 89, endPoint y: 226, distance: 35.2
click at [58, 241] on nav "Dialing Mode: Power | Switch to Preview My Lists Add new list [GEOGRAPHIC_DATA]…" at bounding box center [49, 158] width 99 height 291
click at [380, 132] on link "View External Url" at bounding box center [378, 130] width 39 height 7
click at [121, 18] on span "Pause" at bounding box center [125, 19] width 14 height 7
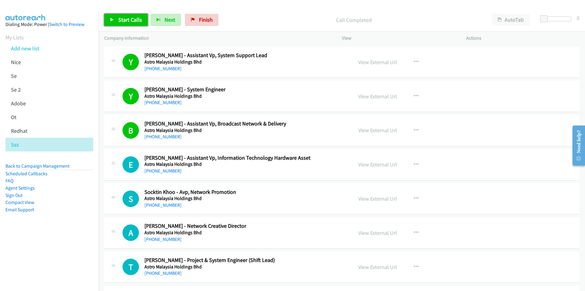
click at [110, 19] on link "Start Calls" at bounding box center [126, 20] width 44 height 12
click at [163, 16] on span "Next" at bounding box center [160, 19] width 11 height 7
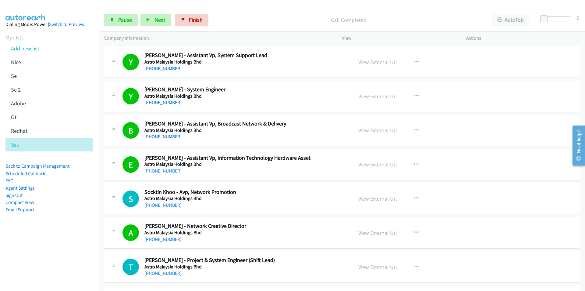
drag, startPoint x: 60, startPoint y: 255, endPoint x: 212, endPoint y: 213, distance: 157.3
click at [60, 255] on nav "Dialing Mode: Power | Switch to Preview My Lists Add new list [GEOGRAPHIC_DATA]…" at bounding box center [49, 158] width 99 height 291
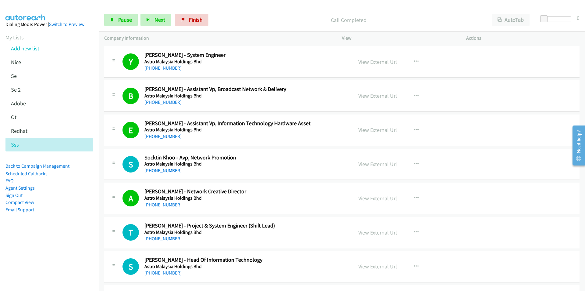
scroll to position [2012, 0]
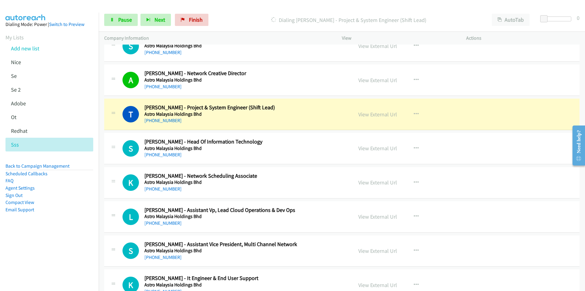
click at [57, 240] on aside "Dialing Mode: Power | Switch to Preview My Lists Add new list [GEOGRAPHIC_DATA]…" at bounding box center [49, 127] width 99 height 228
click at [369, 114] on link "View External Url" at bounding box center [378, 114] width 39 height 7
click at [116, 20] on link "Pause" at bounding box center [121, 20] width 34 height 12
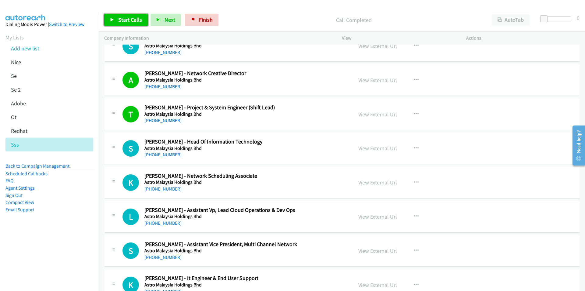
click at [124, 21] on span "Start Calls" at bounding box center [130, 19] width 24 height 7
click at [154, 24] on button "Next" at bounding box center [156, 20] width 30 height 12
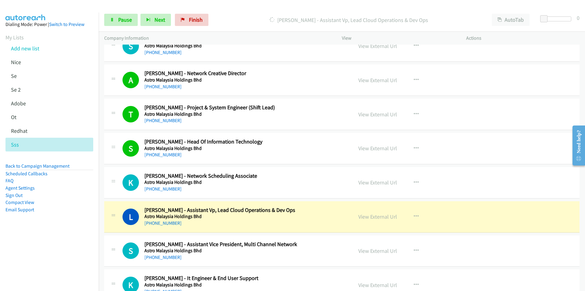
click at [48, 260] on nav "Dialing Mode: Power | Switch to Preview My Lists Add new list [GEOGRAPHIC_DATA]…" at bounding box center [49, 158] width 99 height 291
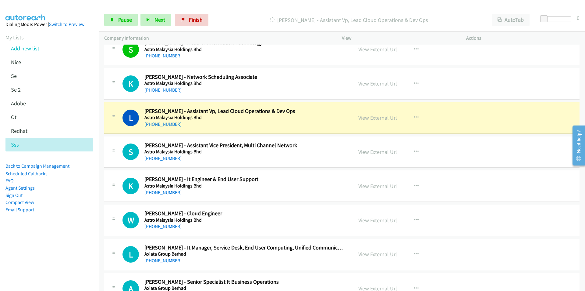
scroll to position [2165, 0]
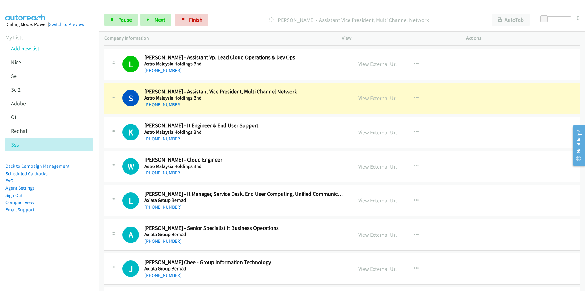
click at [77, 243] on nav "Dialing Mode: Power | Switch to Preview My Lists Add new list [GEOGRAPHIC_DATA]…" at bounding box center [49, 158] width 99 height 291
click at [71, 241] on nav "Dialing Mode: Power | Switch to Preview My Lists Add new list [GEOGRAPHIC_DATA]…" at bounding box center [49, 158] width 99 height 291
click at [390, 98] on link "View External Url" at bounding box center [378, 98] width 39 height 7
click at [112, 16] on link "Pause" at bounding box center [121, 20] width 34 height 12
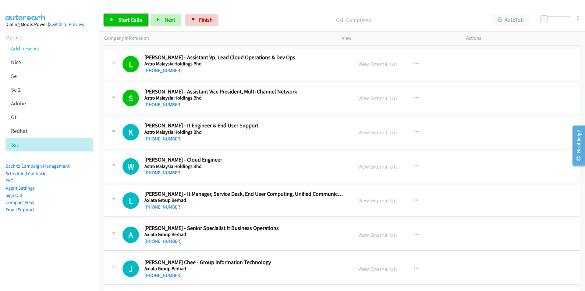
click at [126, 16] on span "Start Calls" at bounding box center [130, 19] width 24 height 7
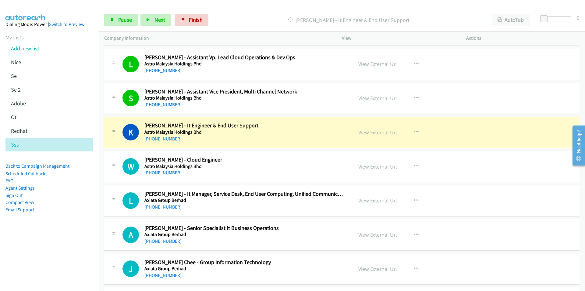
click at [38, 254] on nav "Dialing Mode: Power | Switch to Preview My Lists Add new list [GEOGRAPHIC_DATA]…" at bounding box center [49, 158] width 99 height 291
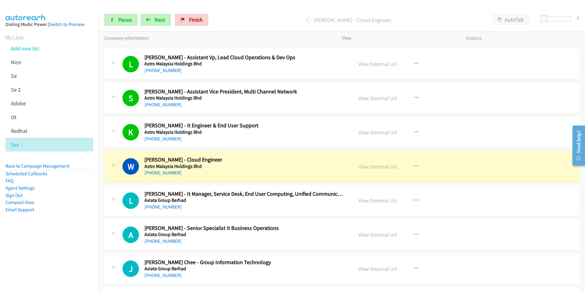
click at [72, 246] on nav "Dialing Mode: Power | Switch to Preview My Lists Add new list [GEOGRAPHIC_DATA]…" at bounding box center [49, 158] width 99 height 291
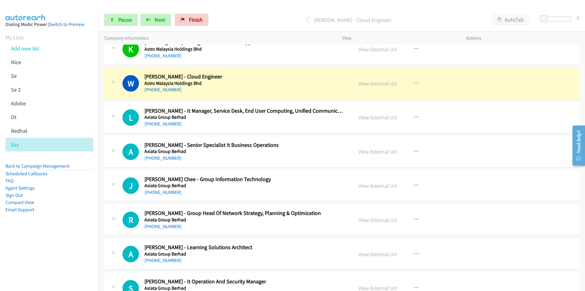
scroll to position [2256, 0]
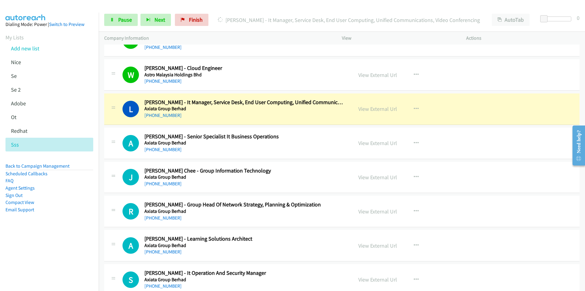
click at [71, 249] on nav "Dialing Mode: Power | Switch to Preview My Lists Add new list [GEOGRAPHIC_DATA]…" at bounding box center [49, 158] width 99 height 291
click at [382, 109] on link "View External Url" at bounding box center [378, 108] width 39 height 7
click at [120, 19] on span "Pause" at bounding box center [125, 19] width 14 height 7
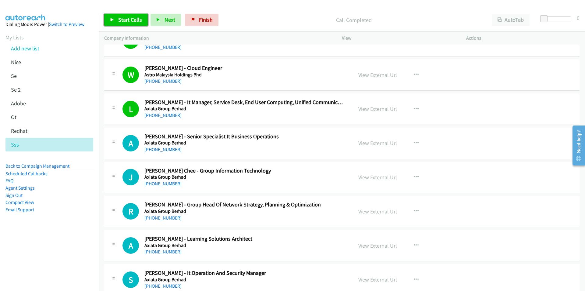
click at [123, 23] on link "Start Calls" at bounding box center [126, 20] width 44 height 12
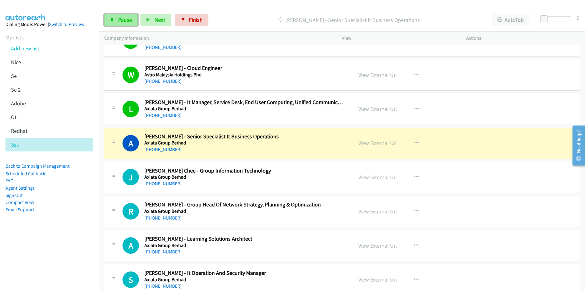
click at [121, 19] on span "Pause" at bounding box center [125, 19] width 14 height 7
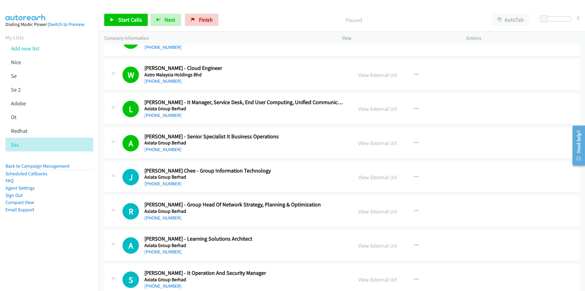
click at [128, 11] on div "Start Calls Pause Next Finish Paused AutoTab AutoTab 0" at bounding box center [342, 19] width 487 height 23
click at [125, 21] on span "Start Calls" at bounding box center [130, 19] width 24 height 7
click at [110, 23] on link "Pause" at bounding box center [121, 20] width 34 height 12
click at [123, 19] on span "Start Calls" at bounding box center [130, 19] width 24 height 7
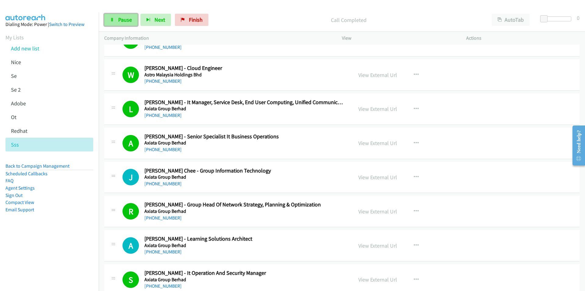
click at [123, 18] on span "Pause" at bounding box center [125, 19] width 14 height 7
click at [123, 18] on span "Start Calls" at bounding box center [130, 19] width 24 height 7
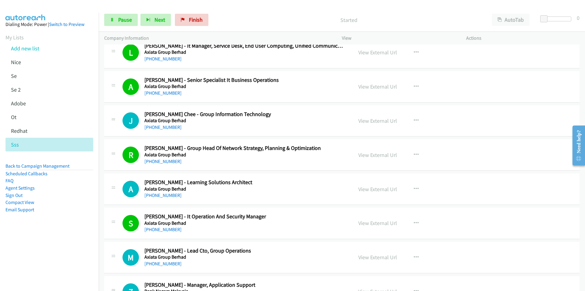
scroll to position [2317, 0]
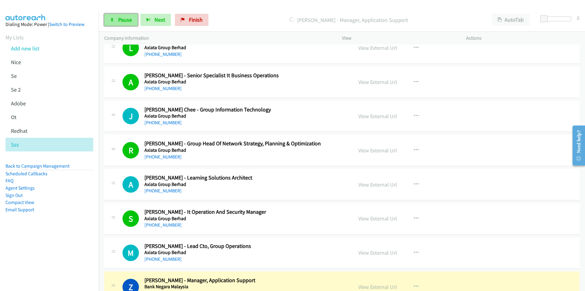
click at [130, 16] on span "Pause" at bounding box center [125, 19] width 14 height 7
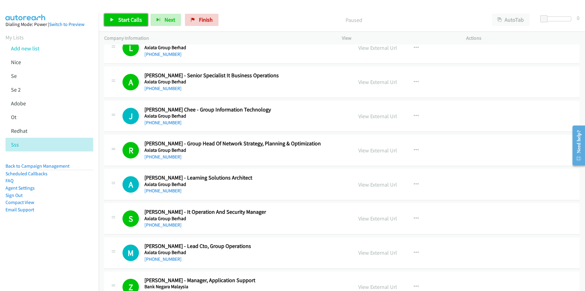
click at [117, 17] on link "Start Calls" at bounding box center [126, 20] width 44 height 12
click at [47, 272] on nav "Dialing Mode: Power | Switch to Preview My Lists Add new list [GEOGRAPHIC_DATA]…" at bounding box center [49, 158] width 99 height 291
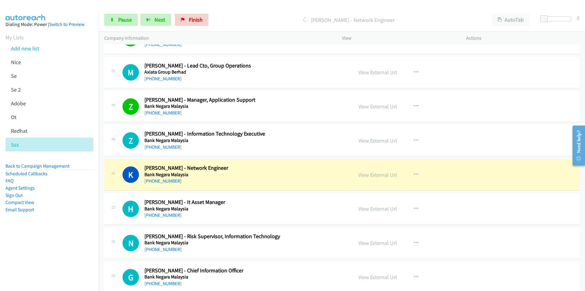
scroll to position [2500, 0]
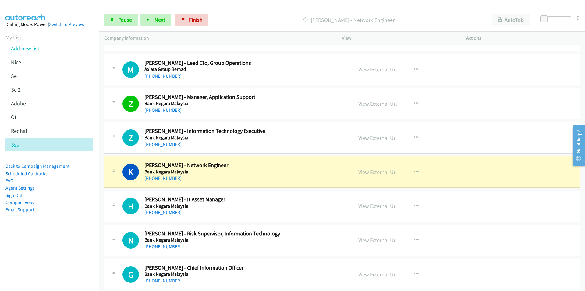
drag, startPoint x: 38, startPoint y: 248, endPoint x: 109, endPoint y: 226, distance: 74.6
click at [38, 248] on nav "Dialing Mode: Power | Switch to Preview My Lists Add new list [GEOGRAPHIC_DATA]…" at bounding box center [49, 158] width 99 height 291
click at [382, 172] on link "View External Url" at bounding box center [378, 171] width 39 height 7
click at [119, 22] on span "Pause" at bounding box center [125, 19] width 14 height 7
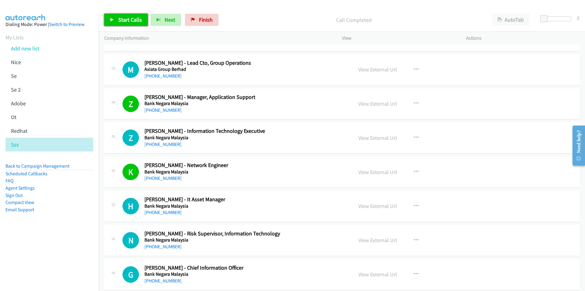
click at [113, 25] on link "Start Calls" at bounding box center [126, 20] width 44 height 12
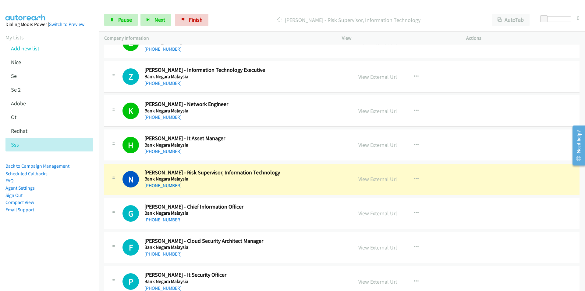
scroll to position [2622, 0]
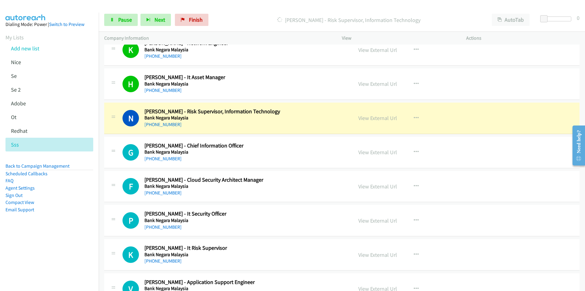
click at [44, 263] on nav "Dialing Mode: Power | Switch to Preview My Lists Add new list [GEOGRAPHIC_DATA]…" at bounding box center [49, 158] width 99 height 291
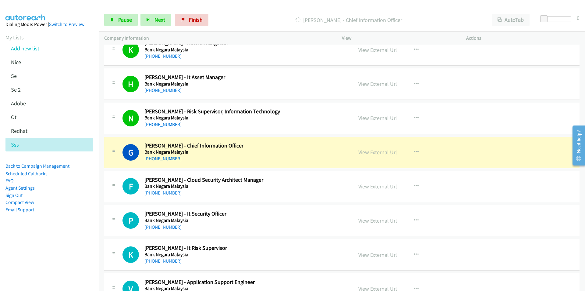
click at [45, 264] on nav "Dialing Mode: Power | Switch to Preview My Lists Add new list [GEOGRAPHIC_DATA]…" at bounding box center [49, 158] width 99 height 291
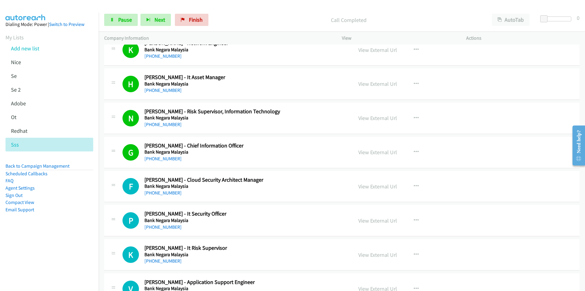
click at [89, 245] on nav "Dialing Mode: Power | Switch to Preview My Lists Add new list [GEOGRAPHIC_DATA]…" at bounding box center [49, 158] width 99 height 291
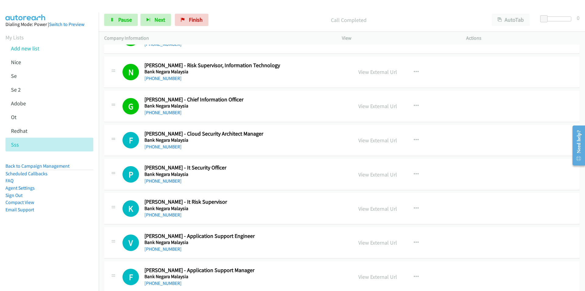
scroll to position [2683, 0]
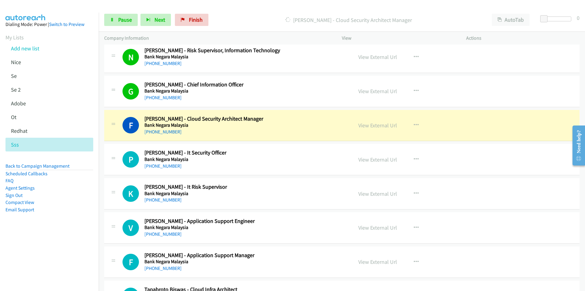
click at [82, 228] on aside "Dialing Mode: Power | Switch to Preview My Lists Add new list [GEOGRAPHIC_DATA]…" at bounding box center [49, 127] width 99 height 228
click at [38, 223] on aside "Dialing Mode: Power | Switch to Preview My Lists Add new list [GEOGRAPHIC_DATA]…" at bounding box center [49, 127] width 99 height 228
click at [376, 124] on link "View External Url" at bounding box center [378, 125] width 39 height 7
click at [116, 19] on link "Pause" at bounding box center [121, 20] width 34 height 12
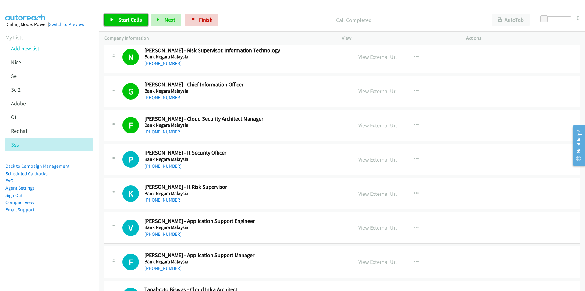
click at [125, 17] on span "Start Calls" at bounding box center [130, 19] width 24 height 7
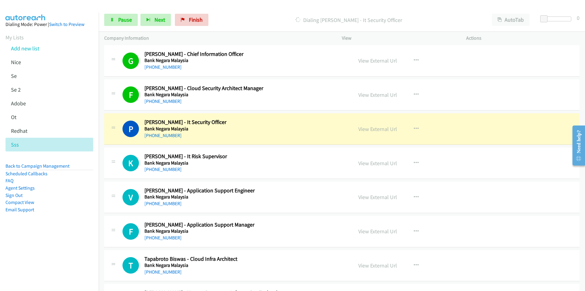
drag, startPoint x: 69, startPoint y: 259, endPoint x: 139, endPoint y: 183, distance: 103.8
click at [69, 259] on nav "Dialing Mode: Power | Switch to Preview My Lists Add new list [GEOGRAPHIC_DATA]…" at bounding box center [49, 158] width 99 height 291
click at [73, 220] on aside "Dialing Mode: Power | Switch to Preview My Lists Add new list [GEOGRAPHIC_DATA]…" at bounding box center [49, 127] width 99 height 228
click at [66, 256] on nav "Dialing Mode: Power | Switch to Preview My Lists Add new list [GEOGRAPHIC_DATA]…" at bounding box center [49, 158] width 99 height 291
drag, startPoint x: 58, startPoint y: 269, endPoint x: 84, endPoint y: 138, distance: 133.2
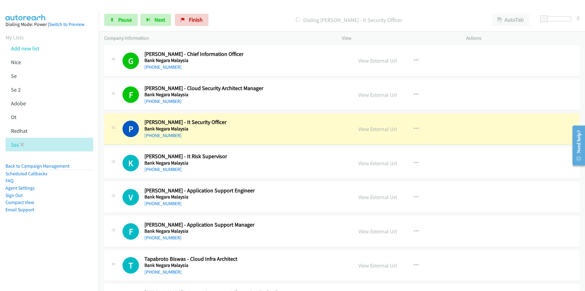
click at [58, 268] on nav "Dialing Mode: Power | Switch to Preview My Lists Add new list [GEOGRAPHIC_DATA]…" at bounding box center [49, 158] width 99 height 291
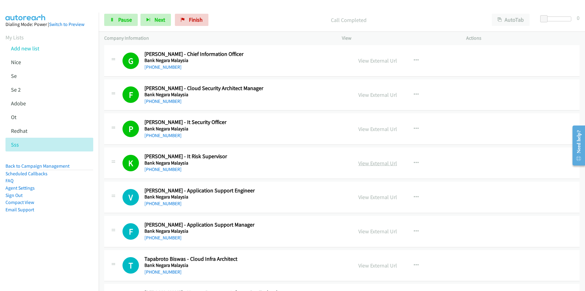
click at [380, 166] on link "View External Url" at bounding box center [378, 162] width 39 height 7
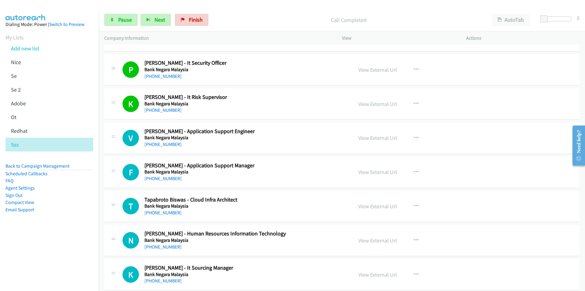
scroll to position [2774, 0]
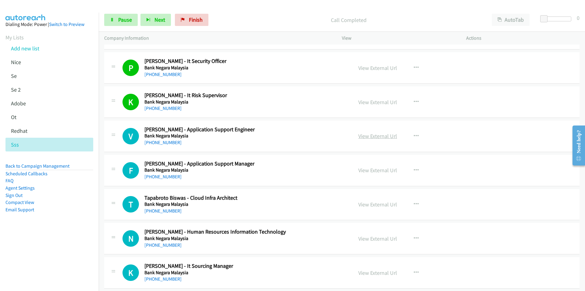
click at [377, 137] on link "View External Url" at bounding box center [378, 135] width 39 height 7
click at [109, 18] on link "Pause" at bounding box center [121, 20] width 34 height 12
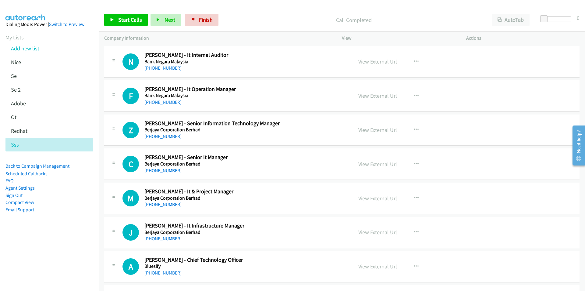
scroll to position [3018, 0]
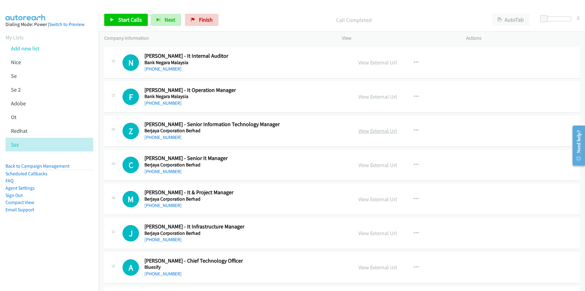
click at [384, 131] on link "View External Url" at bounding box center [378, 130] width 39 height 7
click at [411, 130] on button "button" at bounding box center [416, 130] width 16 height 12
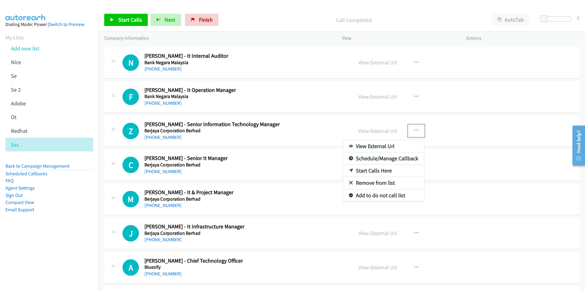
click at [371, 170] on link "Start Calls Here" at bounding box center [383, 170] width 81 height 12
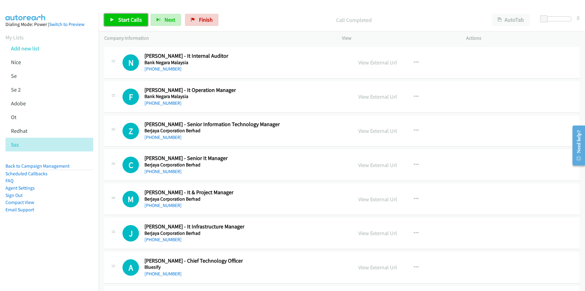
click at [127, 20] on span "Start Calls" at bounding box center [130, 19] width 24 height 7
click at [85, 258] on nav "Dialing Mode: Power | Switch to Preview My Lists Add new list [GEOGRAPHIC_DATA]…" at bounding box center [49, 158] width 99 height 291
click at [65, 253] on nav "Dialing Mode: Power | Switch to Preview My Lists Add new list [GEOGRAPHIC_DATA]…" at bounding box center [49, 158] width 99 height 291
click at [152, 20] on button "Next" at bounding box center [156, 20] width 30 height 12
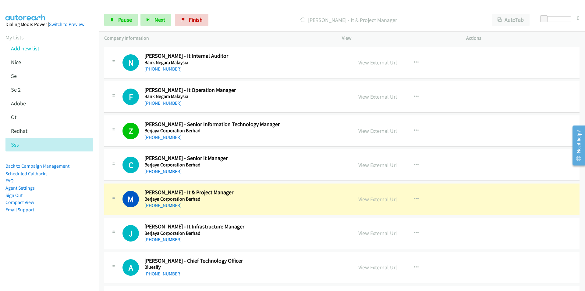
drag, startPoint x: 62, startPoint y: 269, endPoint x: 71, endPoint y: 267, distance: 9.2
click at [62, 269] on nav "Dialing Mode: Power | Switch to Preview My Lists Add new list [GEOGRAPHIC_DATA]…" at bounding box center [49, 158] width 99 height 291
click at [366, 200] on link "View External Url" at bounding box center [378, 198] width 39 height 7
click at [120, 17] on span "Pause" at bounding box center [125, 19] width 14 height 7
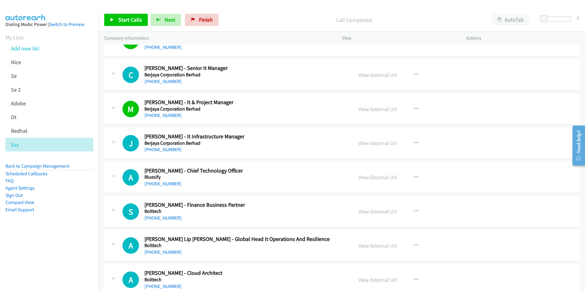
scroll to position [3110, 0]
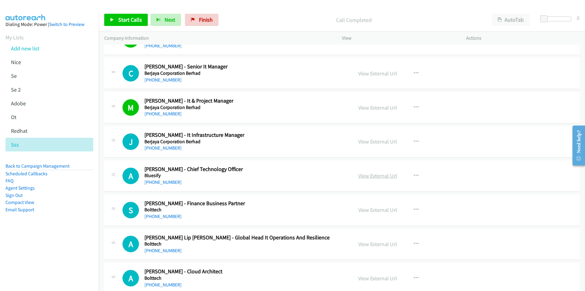
click at [360, 175] on link "View External Url" at bounding box center [378, 175] width 39 height 7
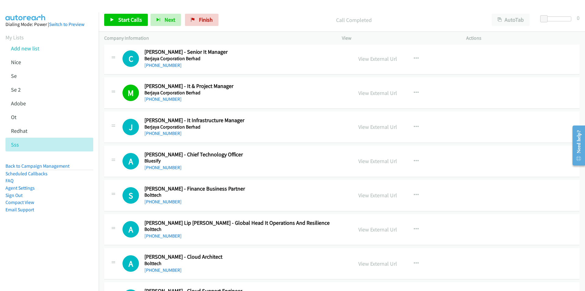
scroll to position [3171, 0]
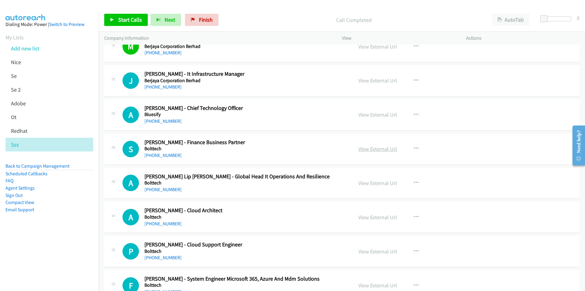
click at [363, 150] on link "View External Url" at bounding box center [378, 148] width 39 height 7
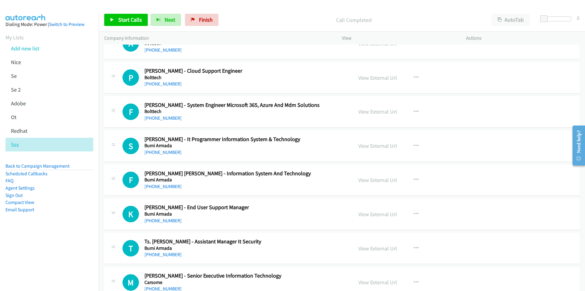
scroll to position [3354, 0]
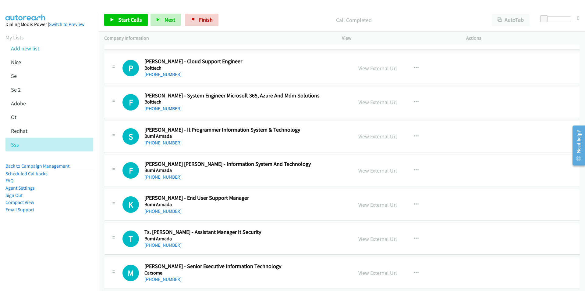
click at [371, 137] on link "View External Url" at bounding box center [378, 136] width 39 height 7
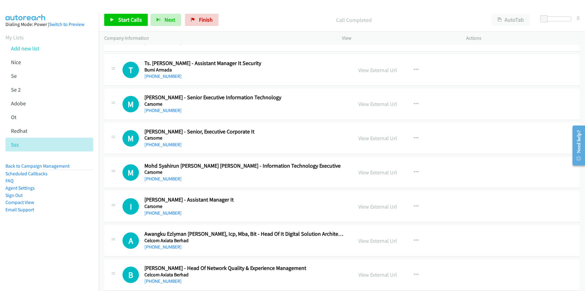
scroll to position [3537, 0]
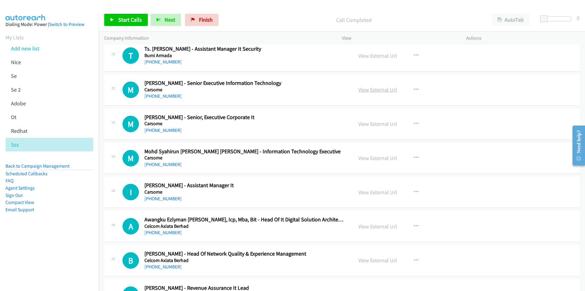
click at [368, 91] on link "View External Url" at bounding box center [378, 89] width 39 height 7
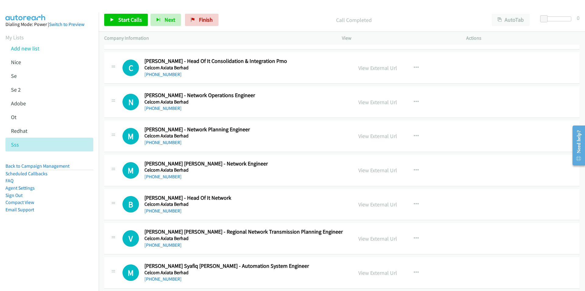
scroll to position [4421, 0]
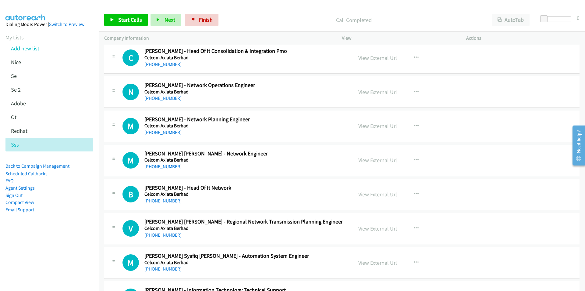
click at [370, 196] on link "View External Url" at bounding box center [378, 194] width 39 height 7
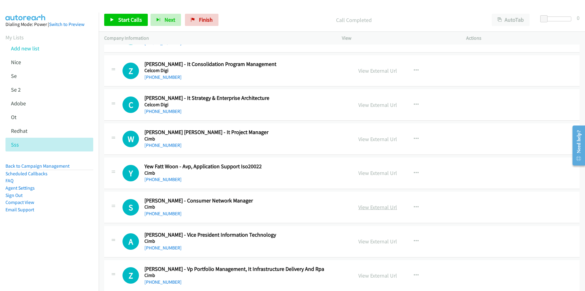
scroll to position [5793, 0]
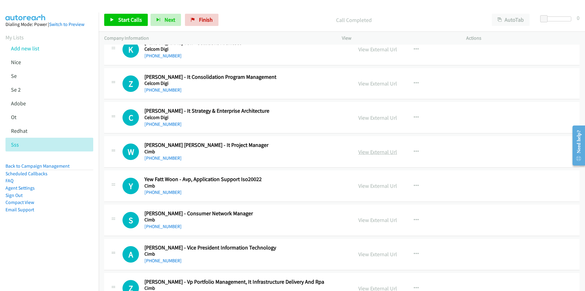
click at [368, 150] on link "View External Url" at bounding box center [378, 151] width 39 height 7
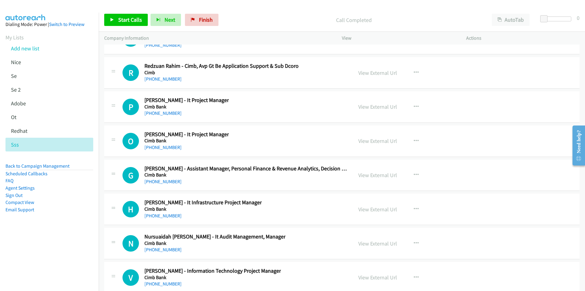
scroll to position [7866, 0]
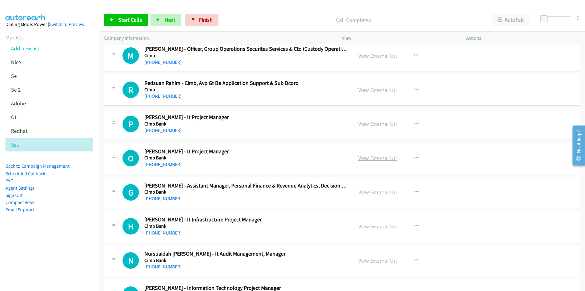
click at [371, 159] on link "View External Url" at bounding box center [378, 157] width 39 height 7
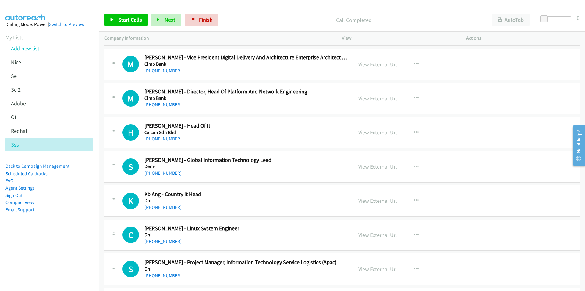
scroll to position [8567, 0]
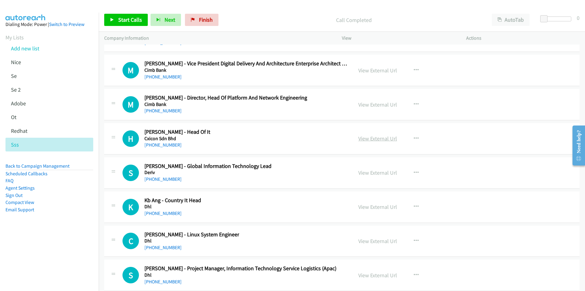
click at [375, 139] on link "View External Url" at bounding box center [378, 138] width 39 height 7
click at [364, 206] on link "View External Url" at bounding box center [378, 206] width 39 height 7
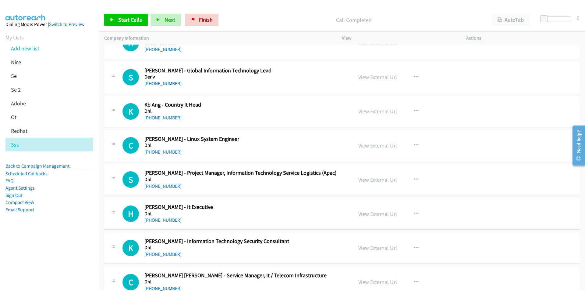
scroll to position [8689, 0]
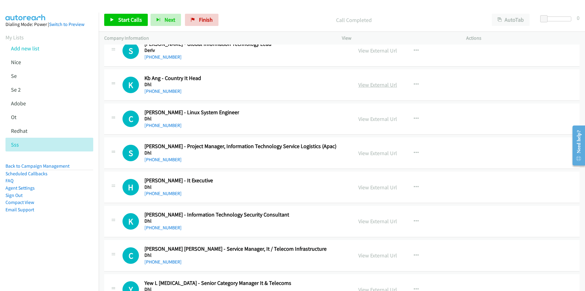
click at [378, 85] on link "View External Url" at bounding box center [378, 84] width 39 height 7
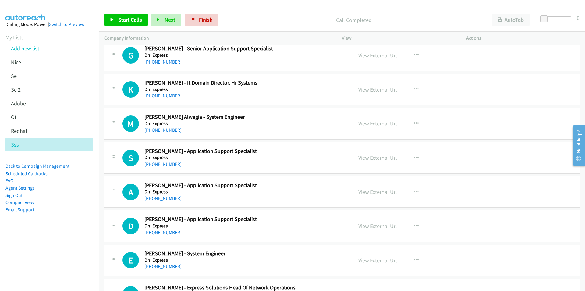
scroll to position [9634, 0]
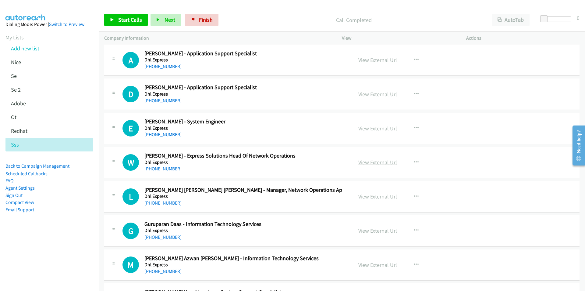
click at [373, 164] on link "View External Url" at bounding box center [378, 162] width 39 height 7
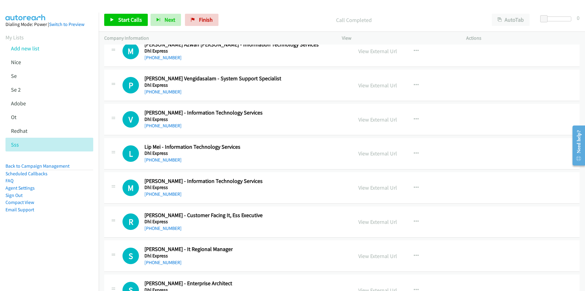
scroll to position [10031, 0]
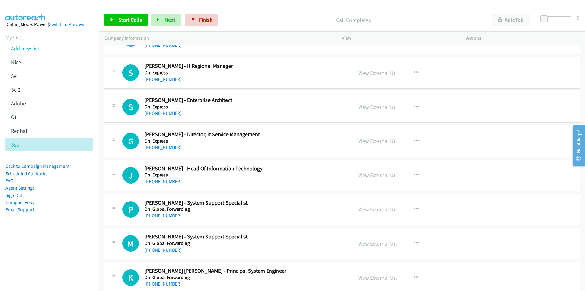
click at [375, 211] on link "View External Url" at bounding box center [378, 208] width 39 height 7
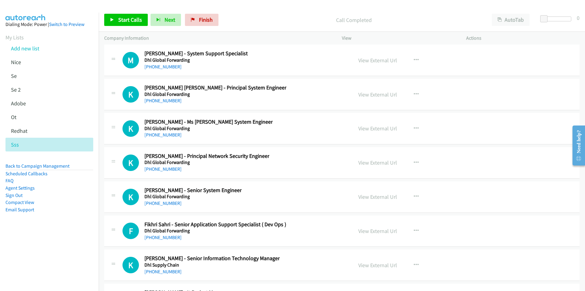
scroll to position [10396, 0]
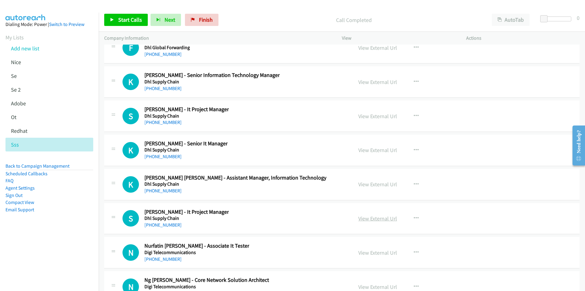
click at [362, 217] on link "View External Url" at bounding box center [378, 218] width 39 height 7
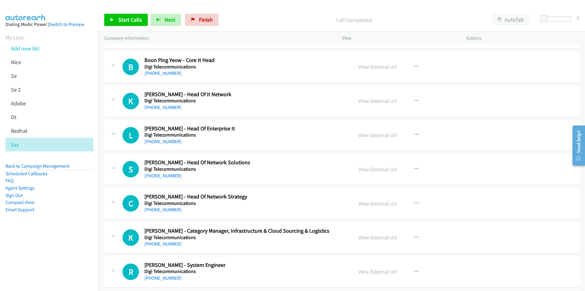
scroll to position [10671, 0]
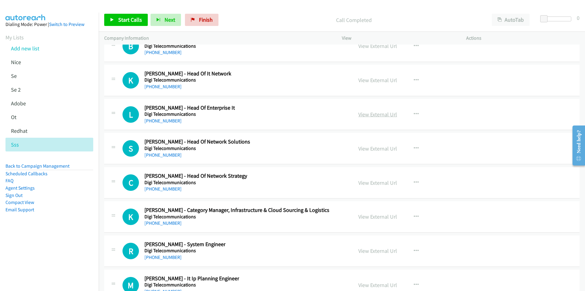
click at [375, 112] on link "View External Url" at bounding box center [378, 114] width 39 height 7
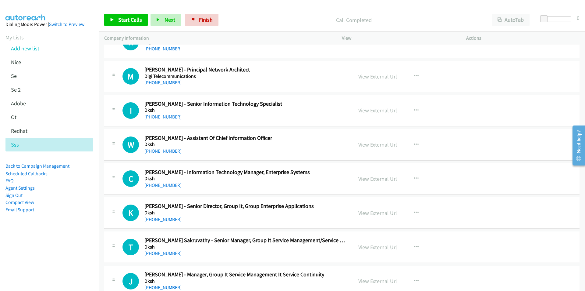
scroll to position [11006, 0]
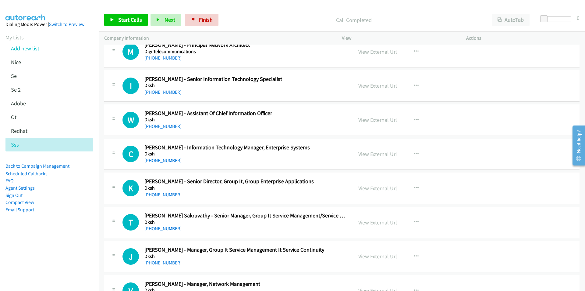
click at [373, 85] on link "View External Url" at bounding box center [378, 85] width 39 height 7
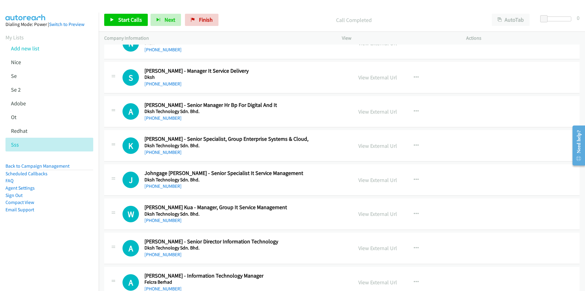
scroll to position [11616, 0]
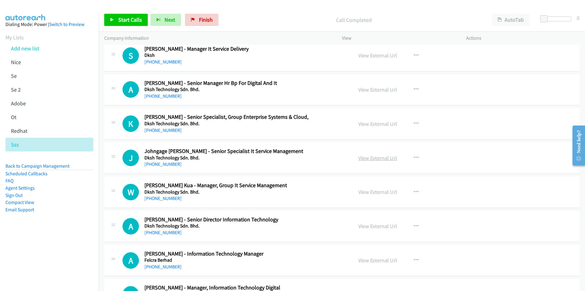
click at [370, 155] on link "View External Url" at bounding box center [378, 157] width 39 height 7
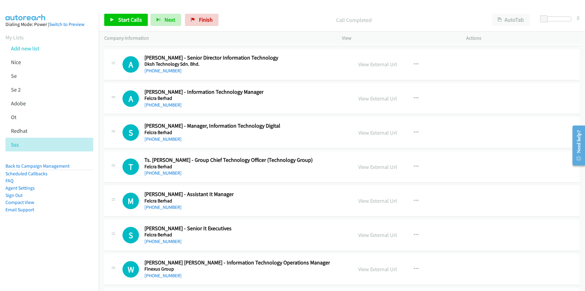
scroll to position [11799, 0]
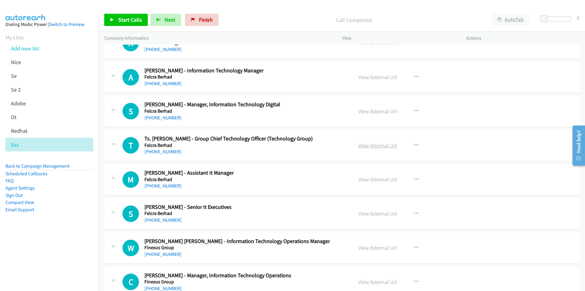
click at [370, 146] on link "View External Url" at bounding box center [378, 145] width 39 height 7
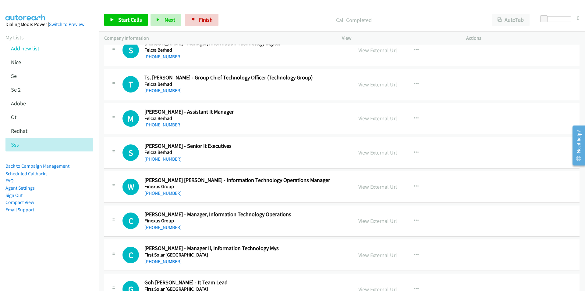
scroll to position [11890, 0]
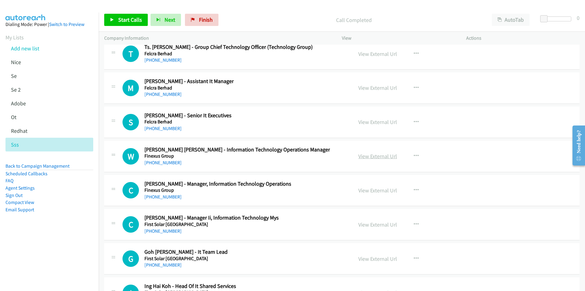
click at [367, 155] on link "View External Url" at bounding box center [378, 155] width 39 height 7
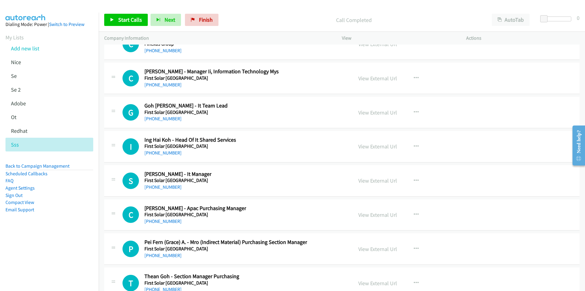
scroll to position [12043, 0]
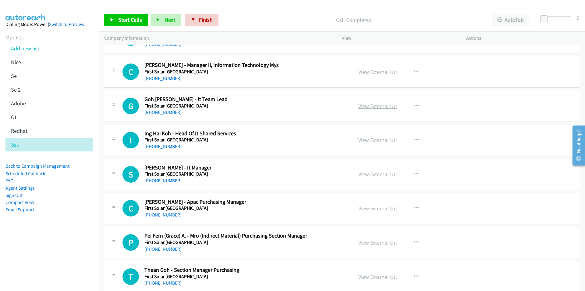
click at [372, 106] on link "View External Url" at bounding box center [378, 105] width 39 height 7
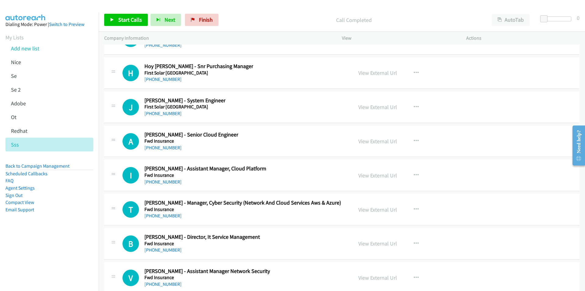
scroll to position [12287, 0]
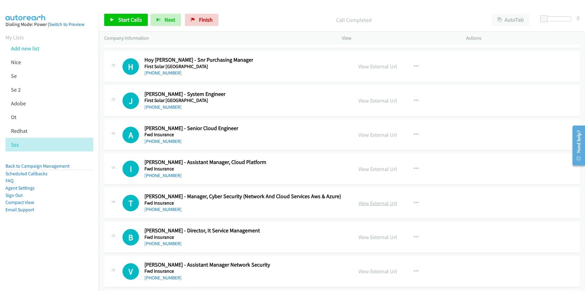
click at [380, 204] on link "View External Url" at bounding box center [378, 202] width 39 height 7
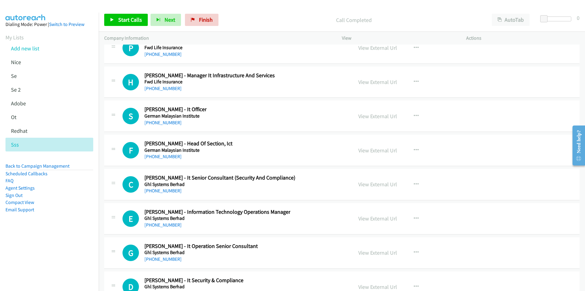
scroll to position [12896, 0]
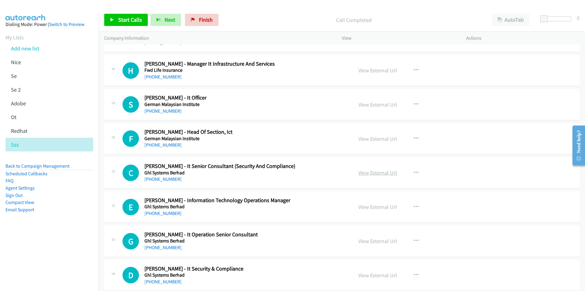
click at [370, 173] on link "View External Url" at bounding box center [378, 172] width 39 height 7
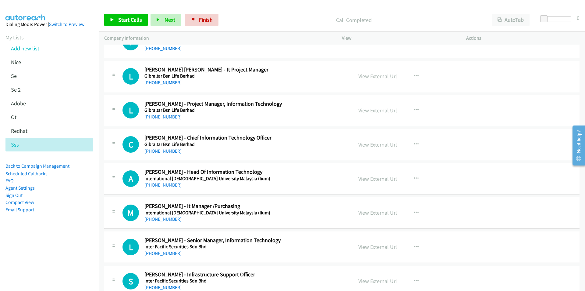
scroll to position [13232, 0]
click at [370, 178] on link "View External Url" at bounding box center [378, 178] width 39 height 7
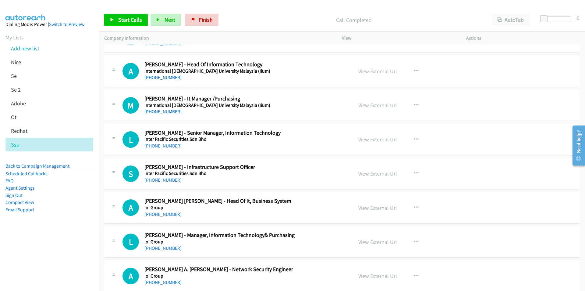
scroll to position [13354, 0]
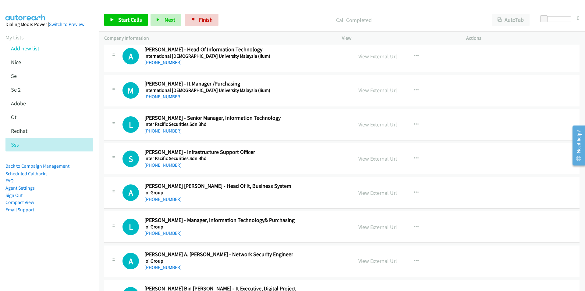
click at [375, 157] on link "View External Url" at bounding box center [378, 158] width 39 height 7
click at [369, 228] on link "View External Url" at bounding box center [378, 226] width 39 height 7
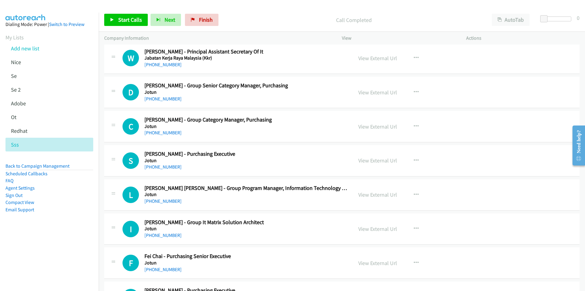
scroll to position [13872, 0]
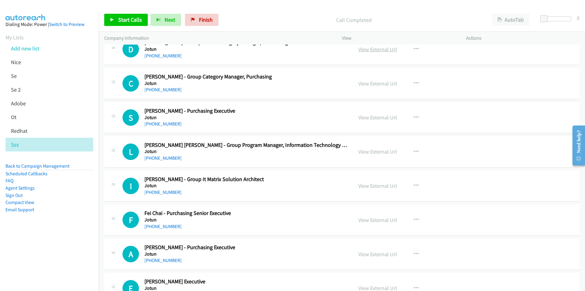
click at [361, 51] on link "View External Url" at bounding box center [378, 49] width 39 height 7
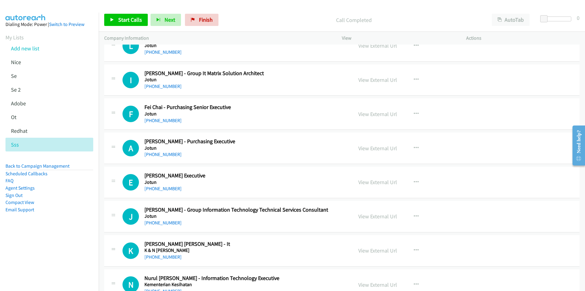
scroll to position [14025, 0]
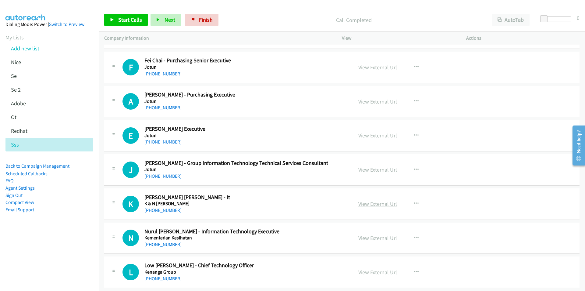
click at [364, 202] on link "View External Url" at bounding box center [378, 203] width 39 height 7
click at [361, 237] on link "View External Url" at bounding box center [378, 237] width 39 height 7
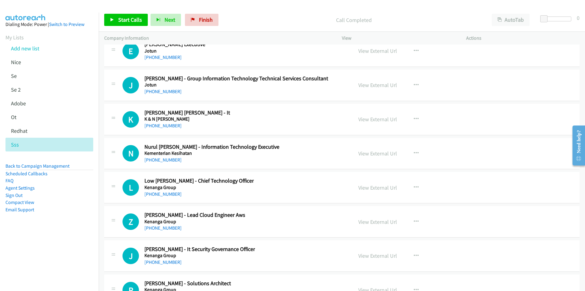
scroll to position [14116, 0]
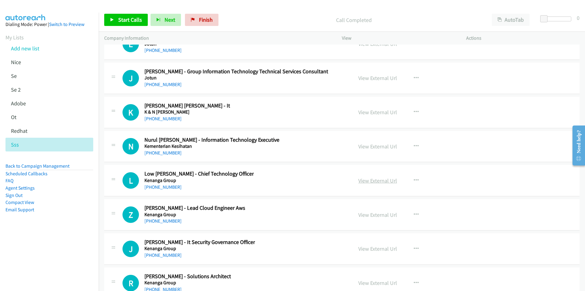
click at [367, 180] on link "View External Url" at bounding box center [378, 180] width 39 height 7
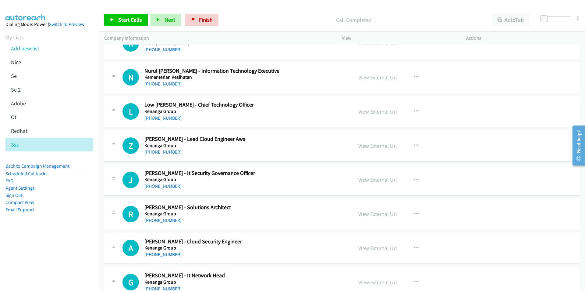
scroll to position [14201, 0]
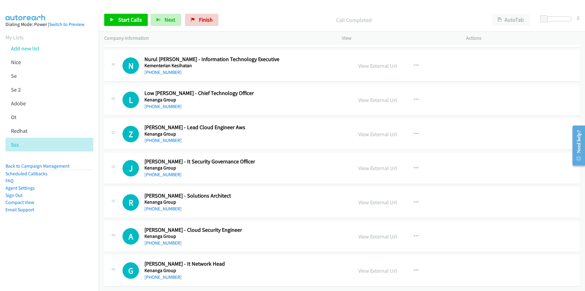
click at [64, 212] on li "Email Support" at bounding box center [49, 209] width 88 height 7
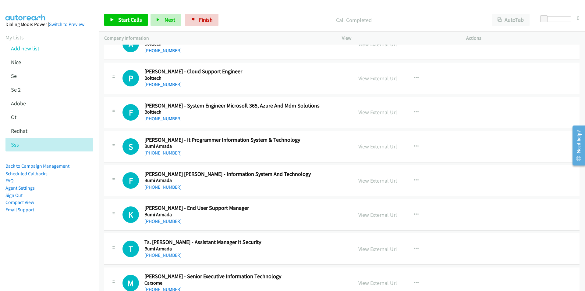
scroll to position [0, 0]
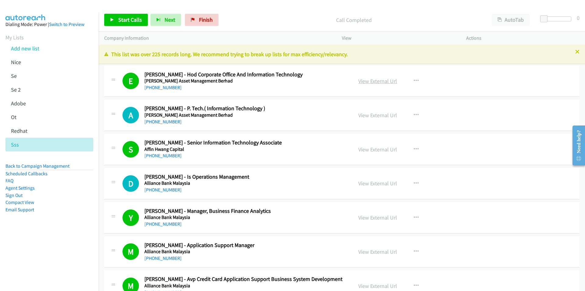
click at [382, 80] on link "View External Url" at bounding box center [378, 80] width 39 height 7
click at [373, 184] on link "View External Url" at bounding box center [378, 183] width 39 height 7
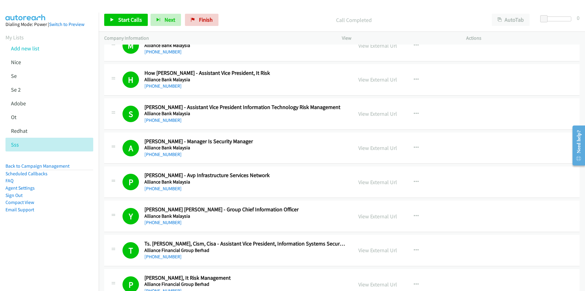
scroll to position [274, 0]
click at [366, 183] on link "View External Url" at bounding box center [378, 181] width 39 height 7
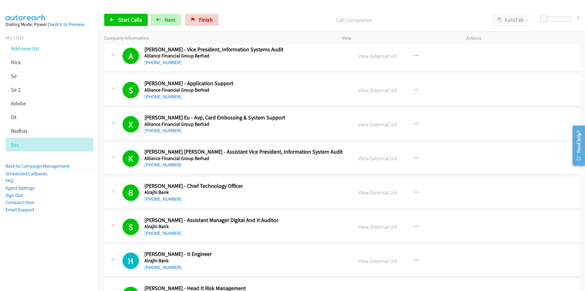
scroll to position [762, 0]
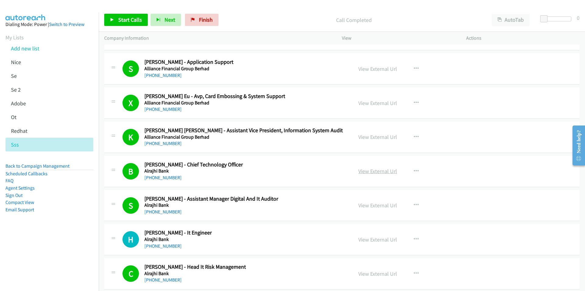
click at [377, 171] on link "View External Url" at bounding box center [378, 170] width 39 height 7
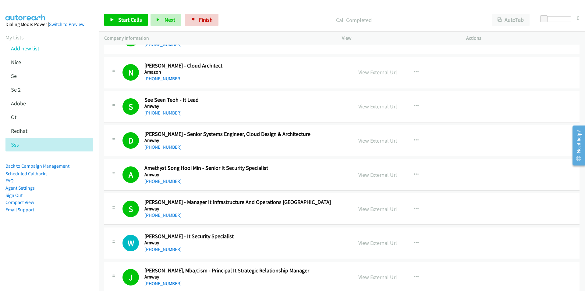
scroll to position [1037, 0]
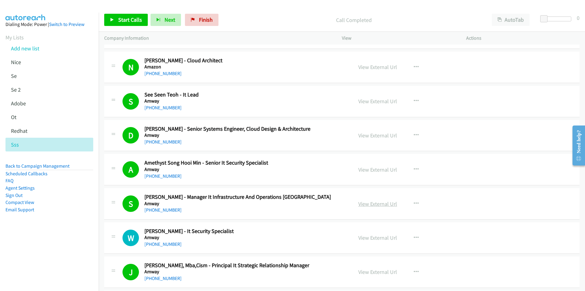
click at [369, 205] on link "View External Url" at bounding box center [378, 203] width 39 height 7
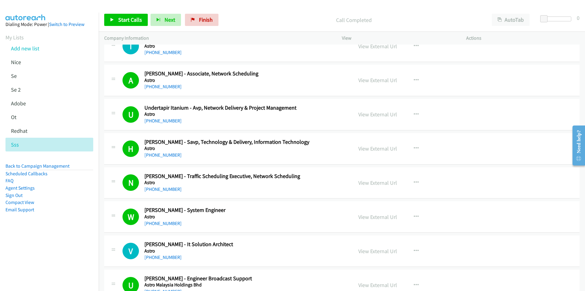
scroll to position [1555, 0]
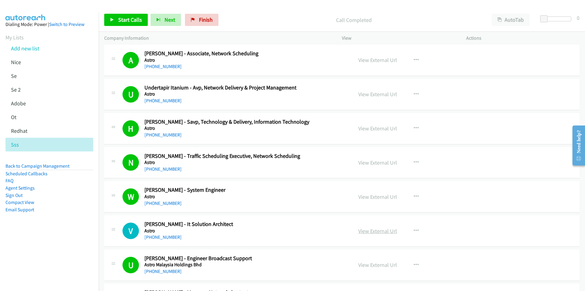
click at [373, 229] on link "View External Url" at bounding box center [378, 230] width 39 height 7
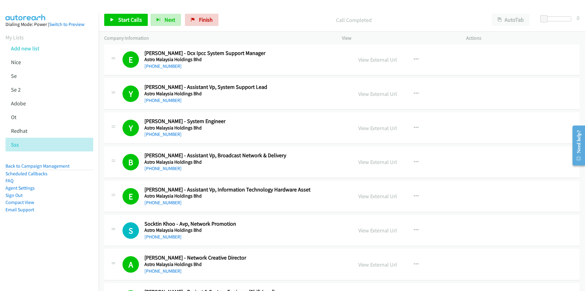
scroll to position [1890, 0]
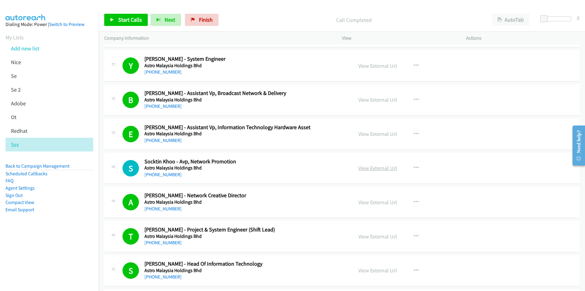
click at [375, 167] on link "View External Url" at bounding box center [378, 167] width 39 height 7
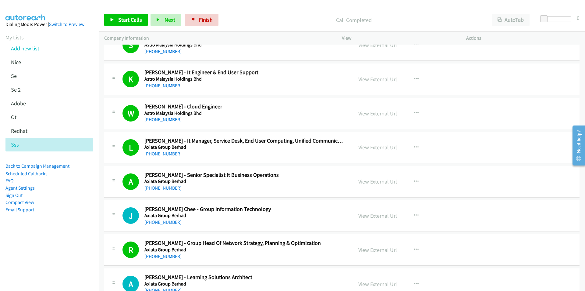
scroll to position [2256, 0]
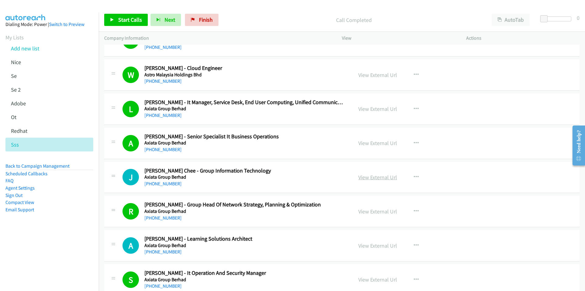
click at [362, 179] on link "View External Url" at bounding box center [378, 176] width 39 height 7
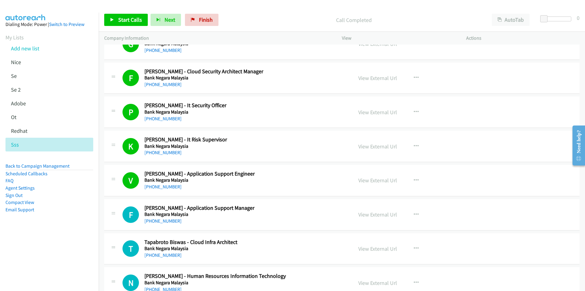
scroll to position [2774, 0]
